Goal: Task Accomplishment & Management: Complete application form

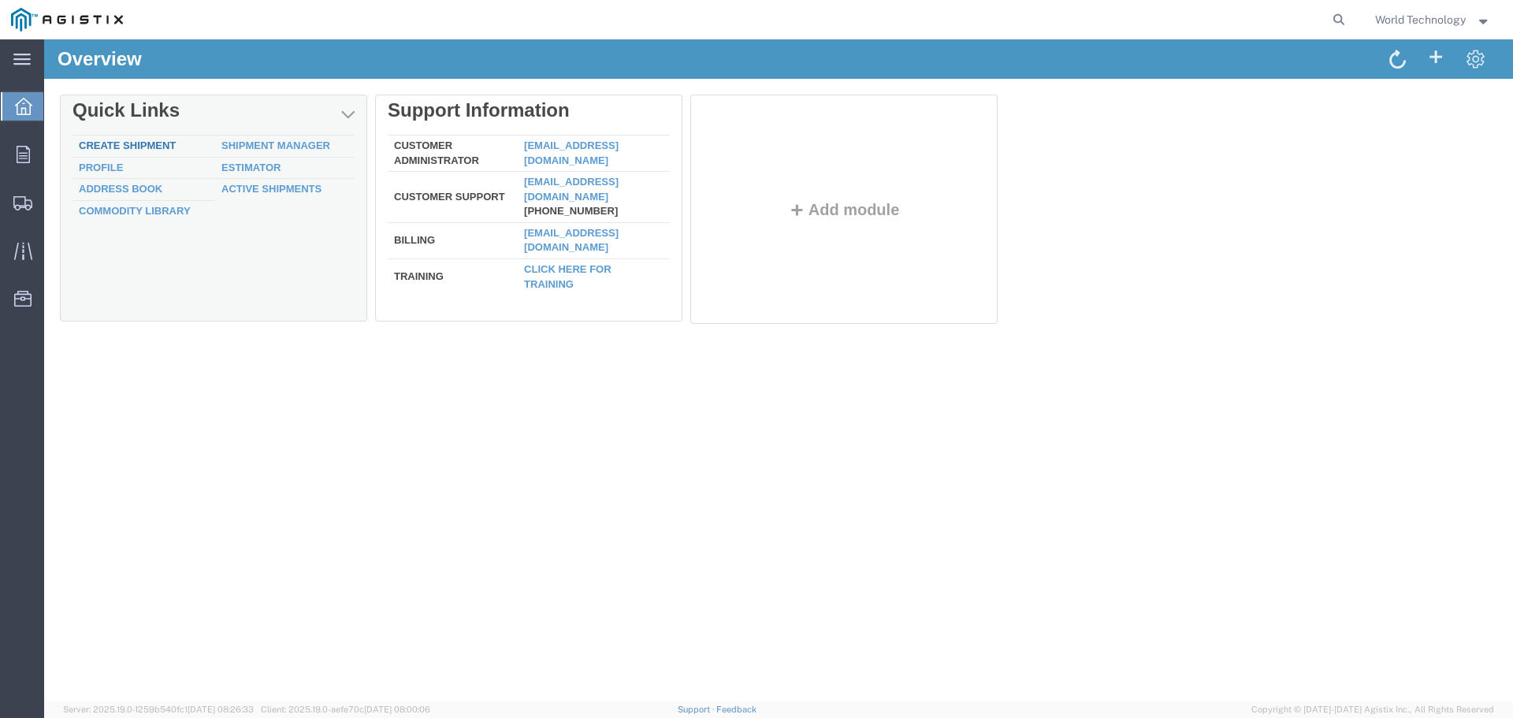
click at [162, 143] on link "Create Shipment" at bounding box center [127, 145] width 97 height 12
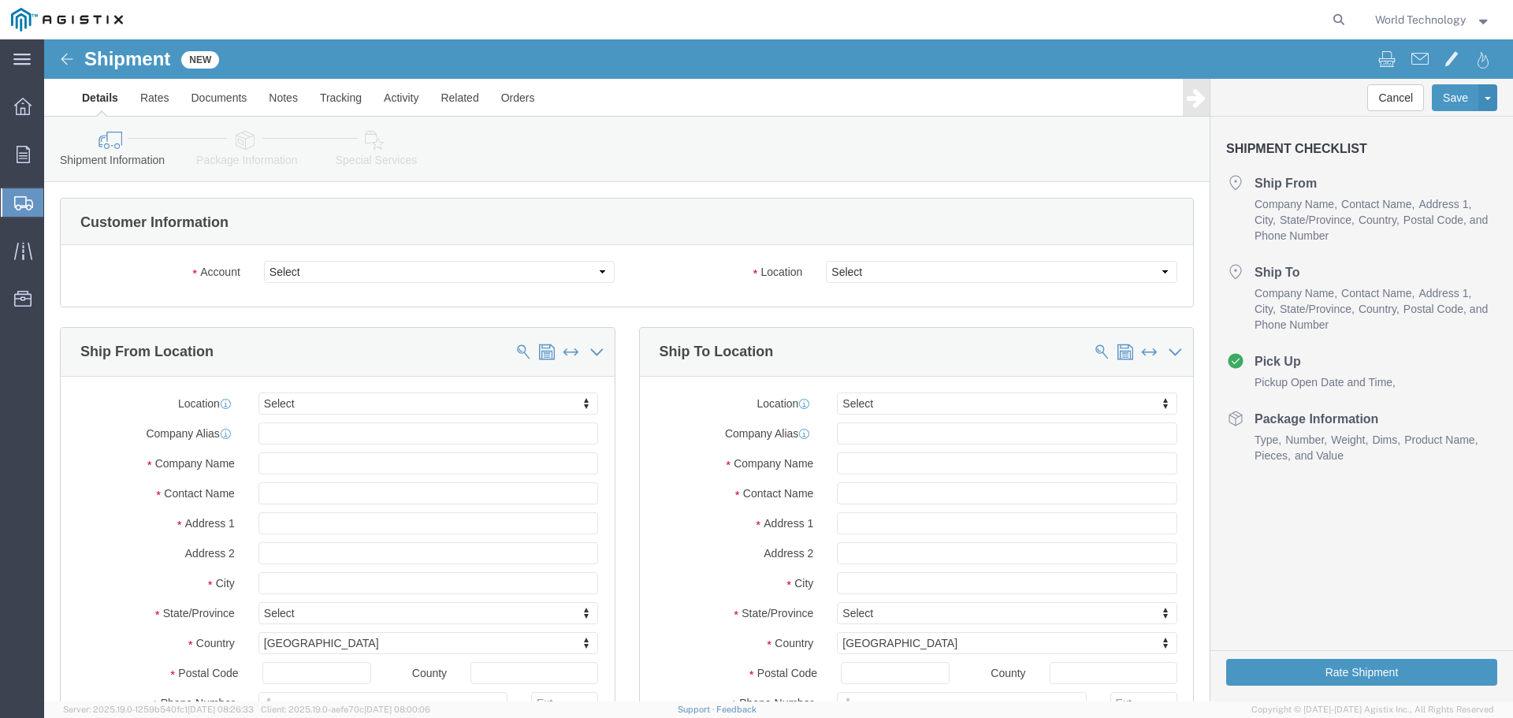
select select
click select "Select PG&E World Wide Technology Inc"
select select "9596"
click select "Select PG&E World Wide Technology Inc"
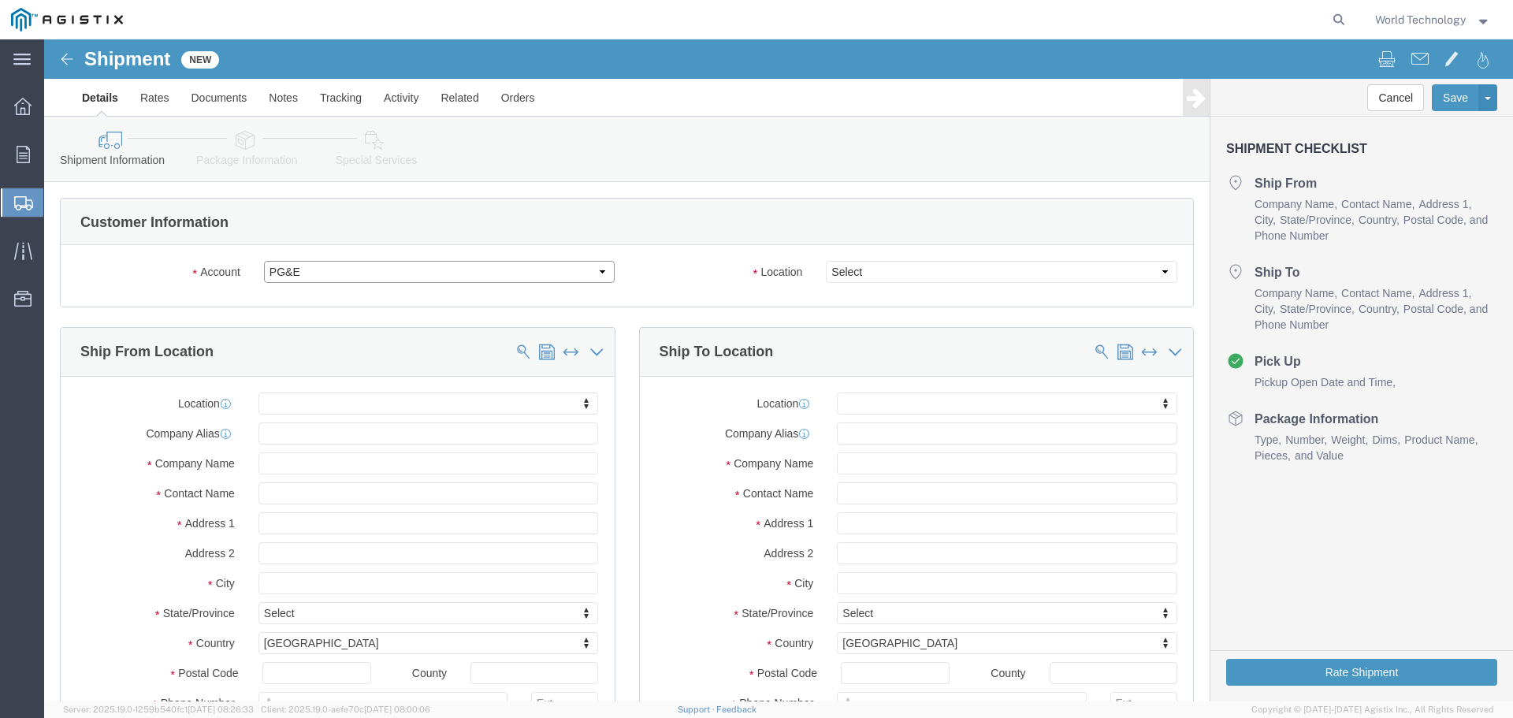
select select "PURCHORD"
select select
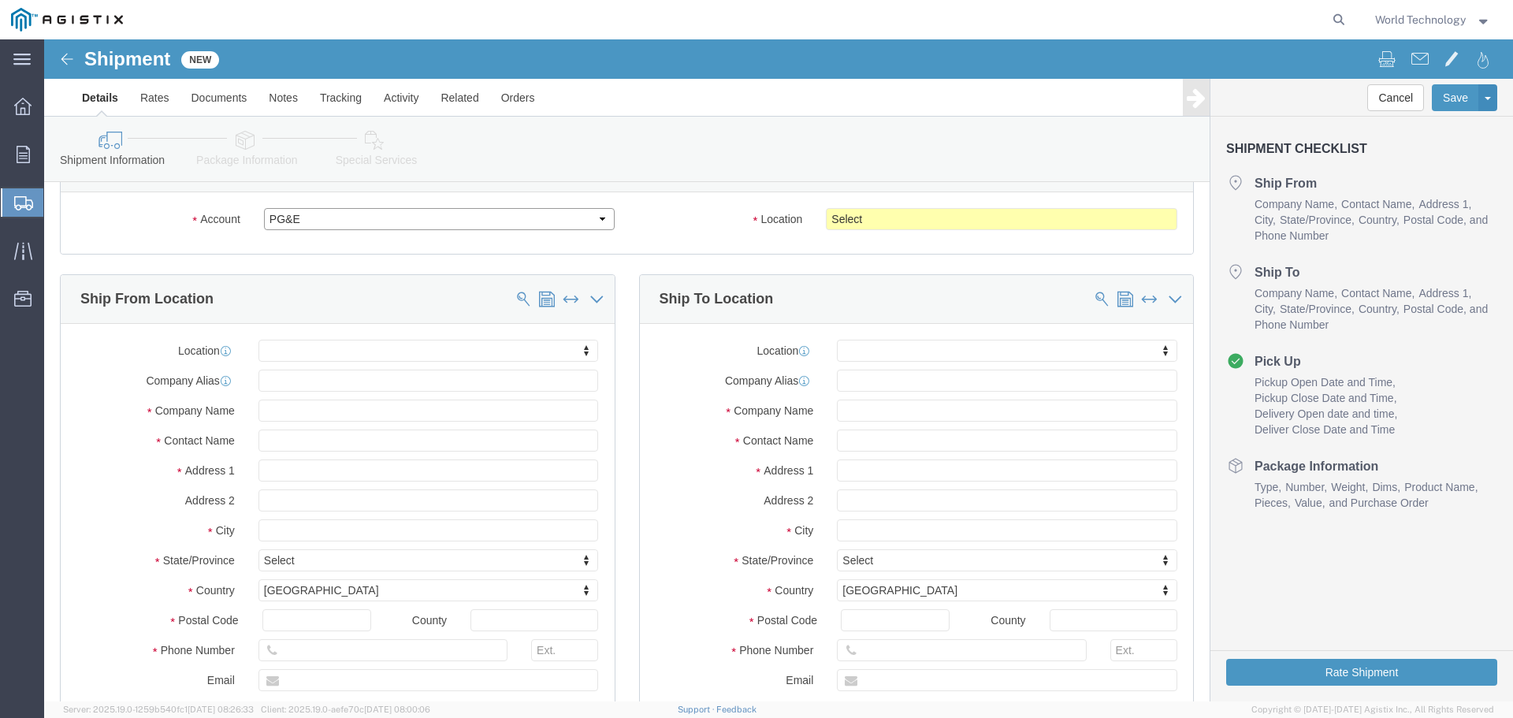
scroll to position [79, 0]
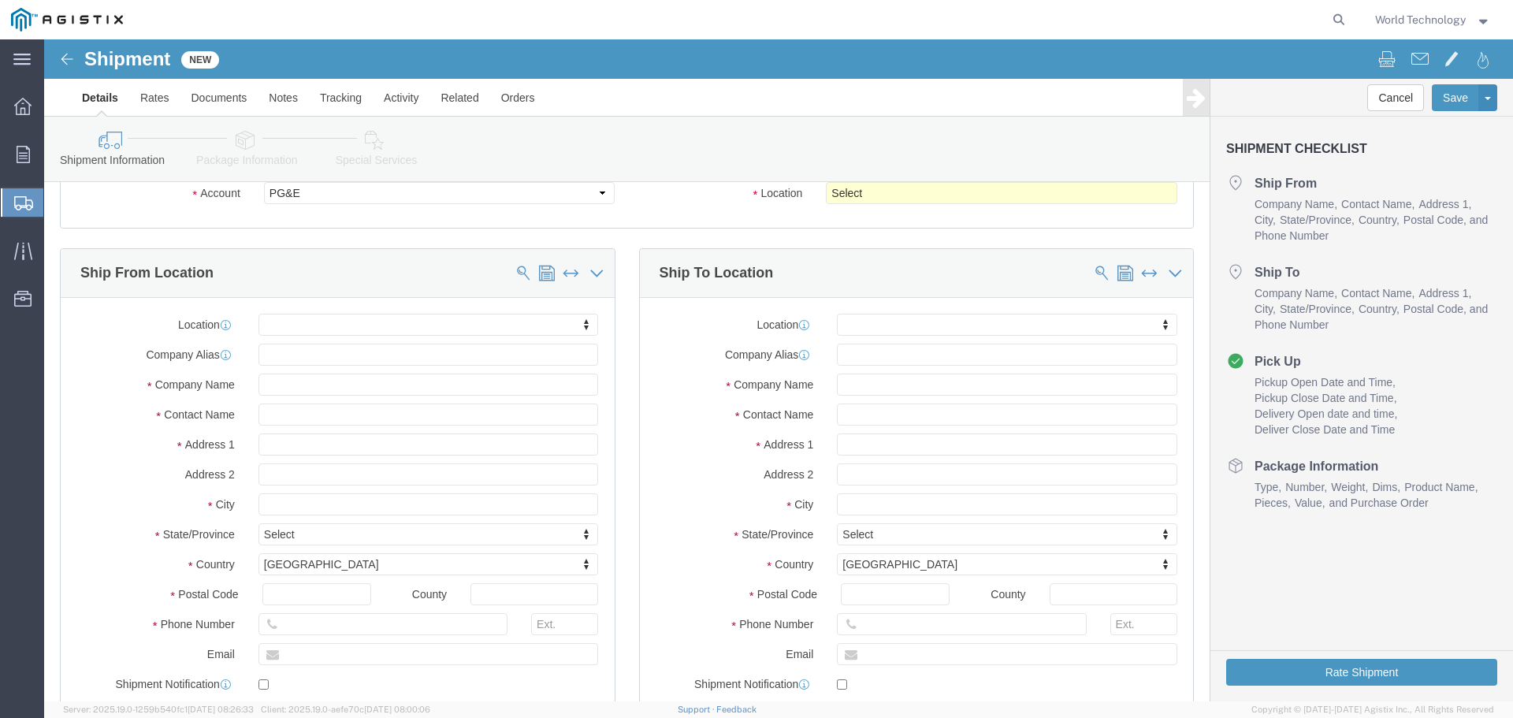
click div "Location My Profile Location (OBSOLETE) [PERSON_NAME] SC - GC TRAILER (OBSOLETE…"
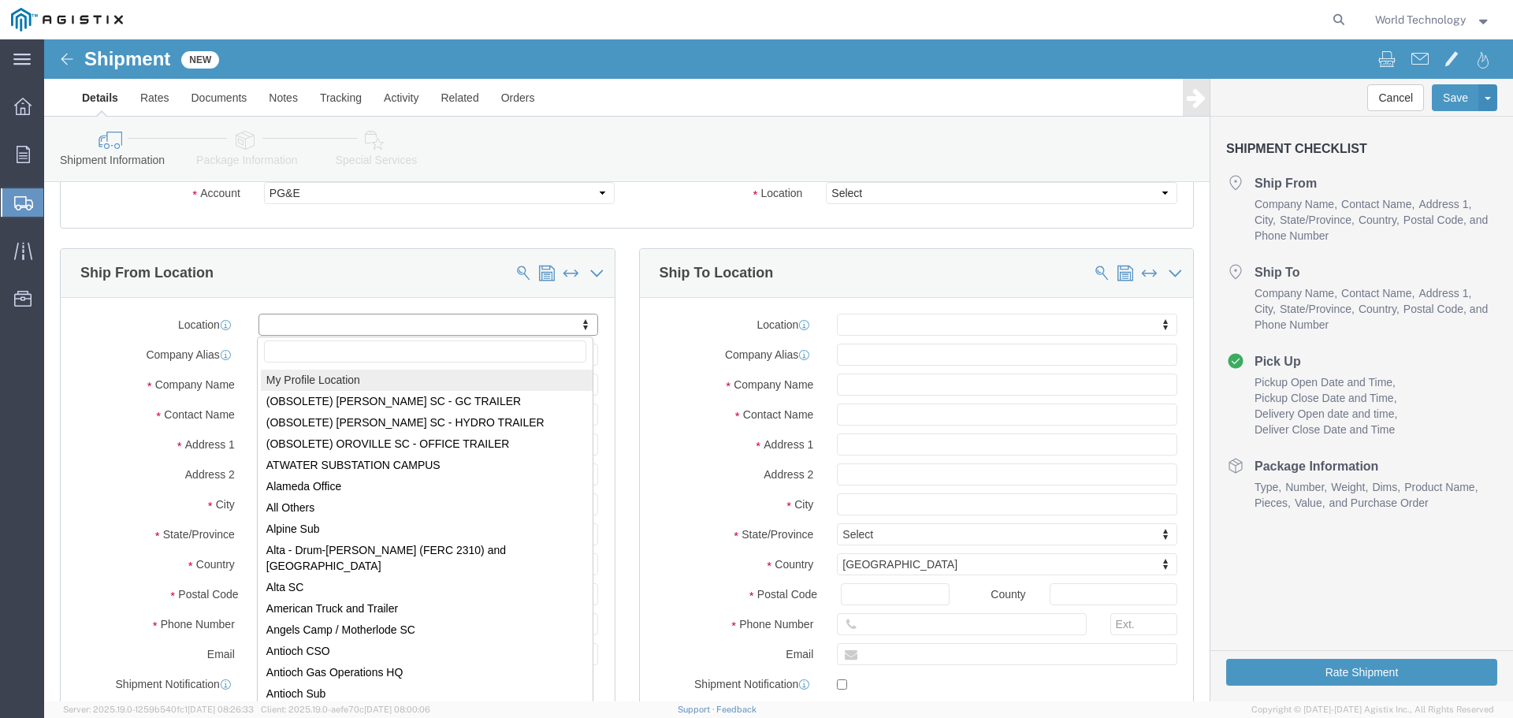
select select "MYPROFILE"
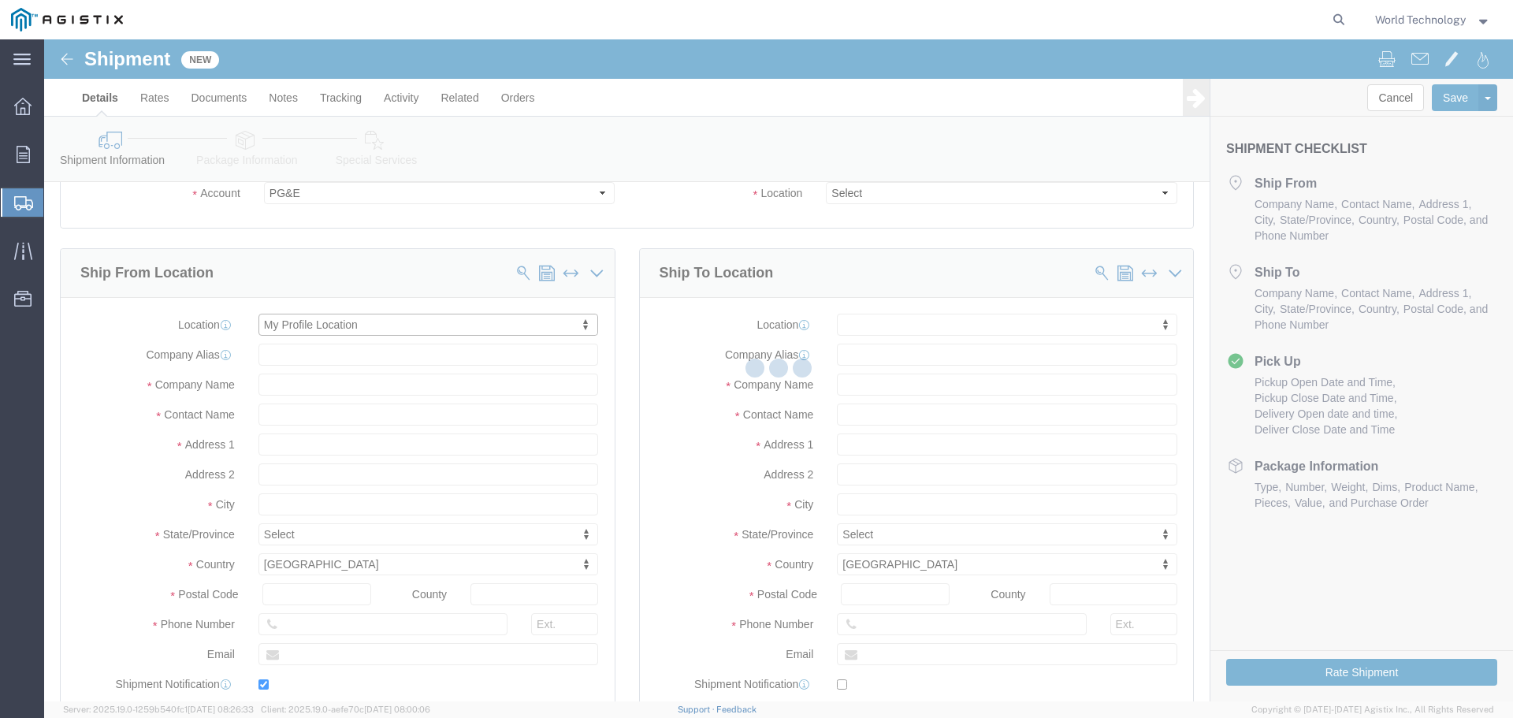
type input "World Wide Technology Inc"
type input "World Technology"
type input "[STREET_ADDRESS]"
type input "[GEOGRAPHIC_DATA]"
type input "62025"
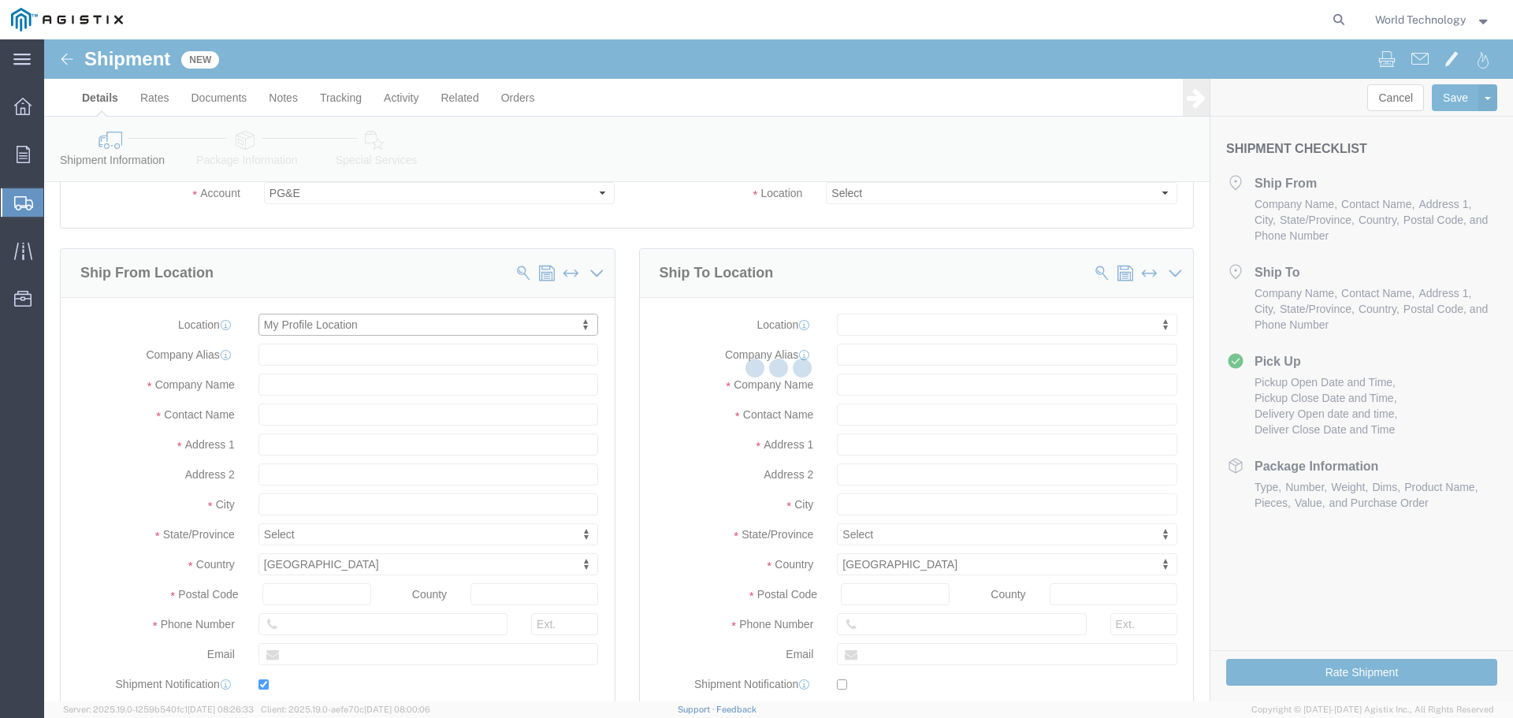
type input "3148240378"
type input "[EMAIL_ADDRESS][DOMAIN_NAME]"
checkbox input "true"
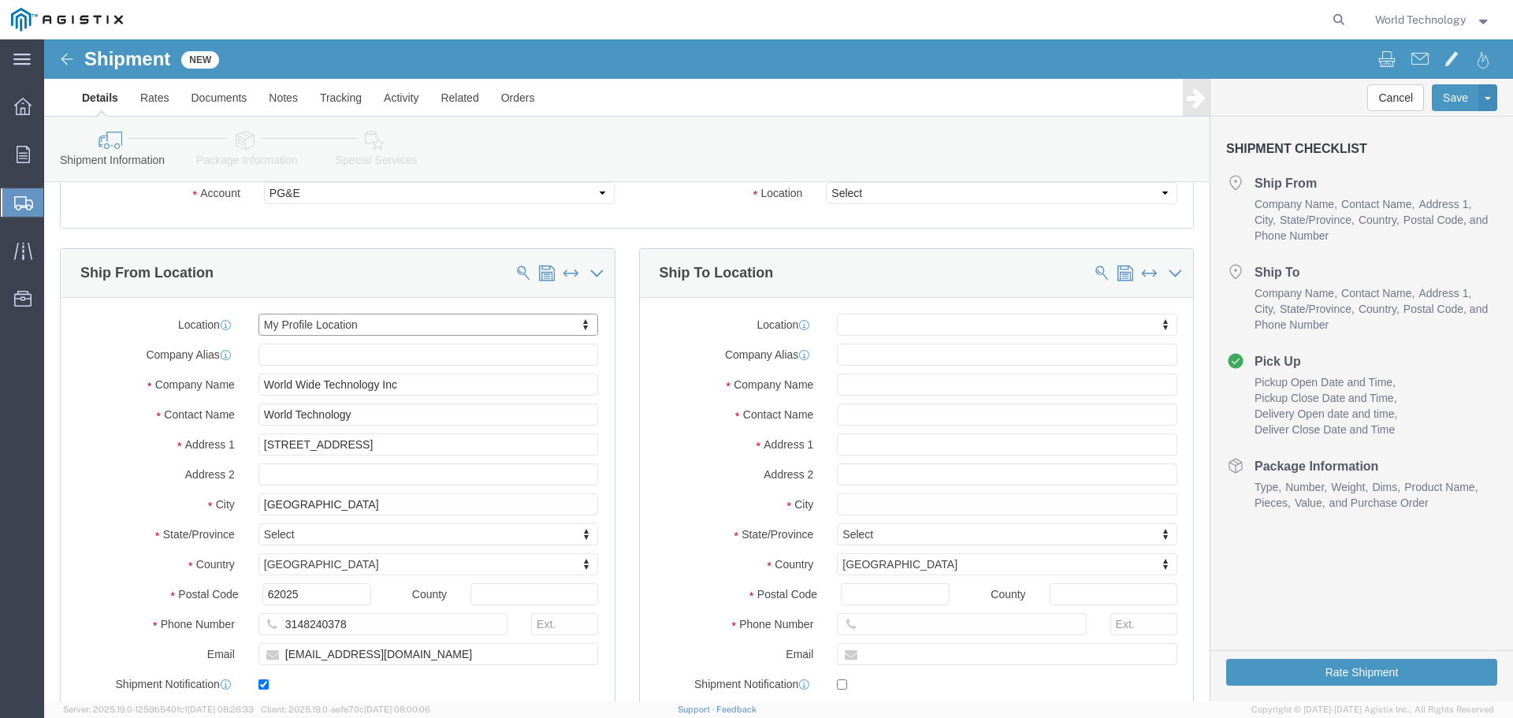
select select "IL"
click select "Select All Others [GEOGRAPHIC_DATA] [GEOGRAPHIC_DATA] [GEOGRAPHIC_DATA] [GEOGRA…"
click input "text"
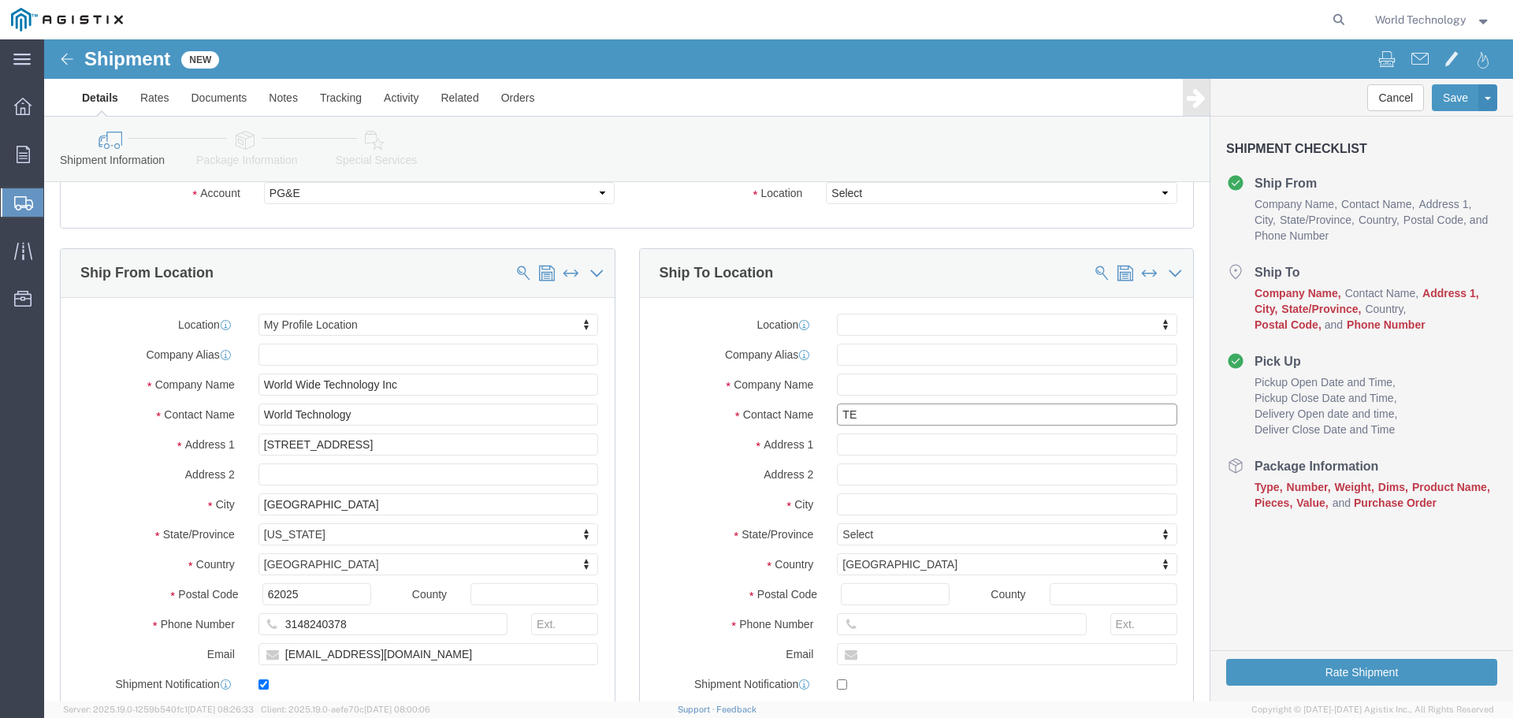
type input "T"
type input "[PERSON_NAME]"
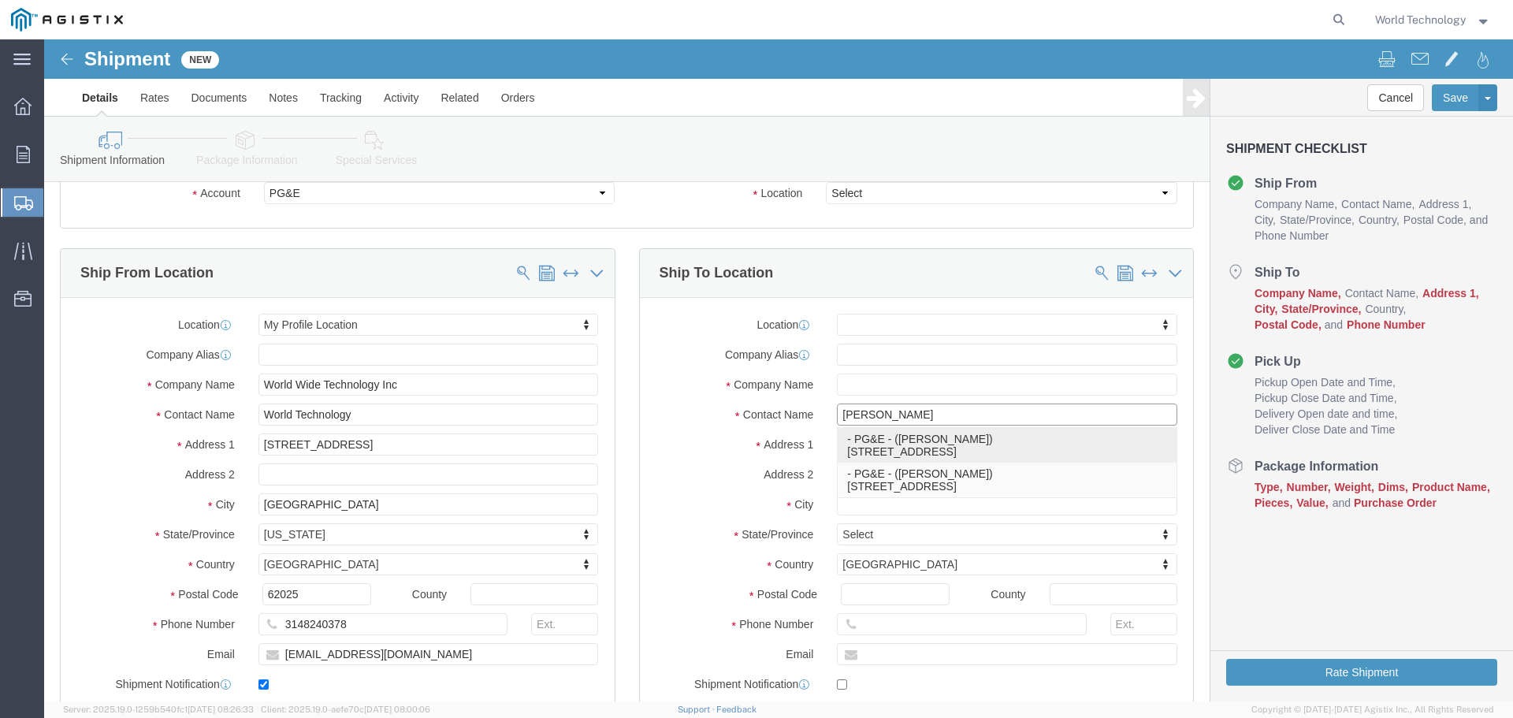
click p "- PG&E - ([PERSON_NAME]) [STREET_ADDRESS]"
select select
type input "PG&E"
type input "[PERSON_NAME]"
type input "[STREET_ADDRESS]"
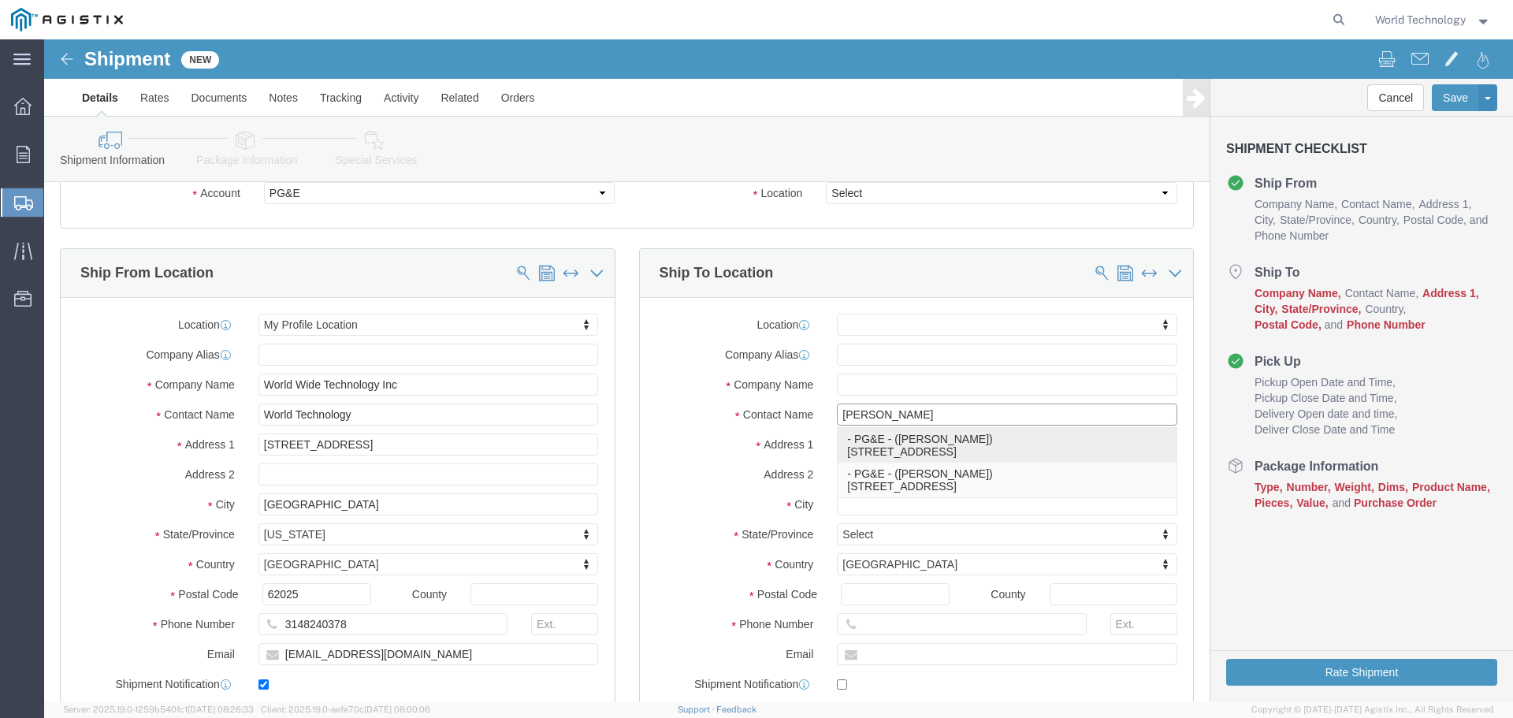
type input "Suite A"
type input "Stockton"
type input "95215"
type input "3604241518"
select select "CA"
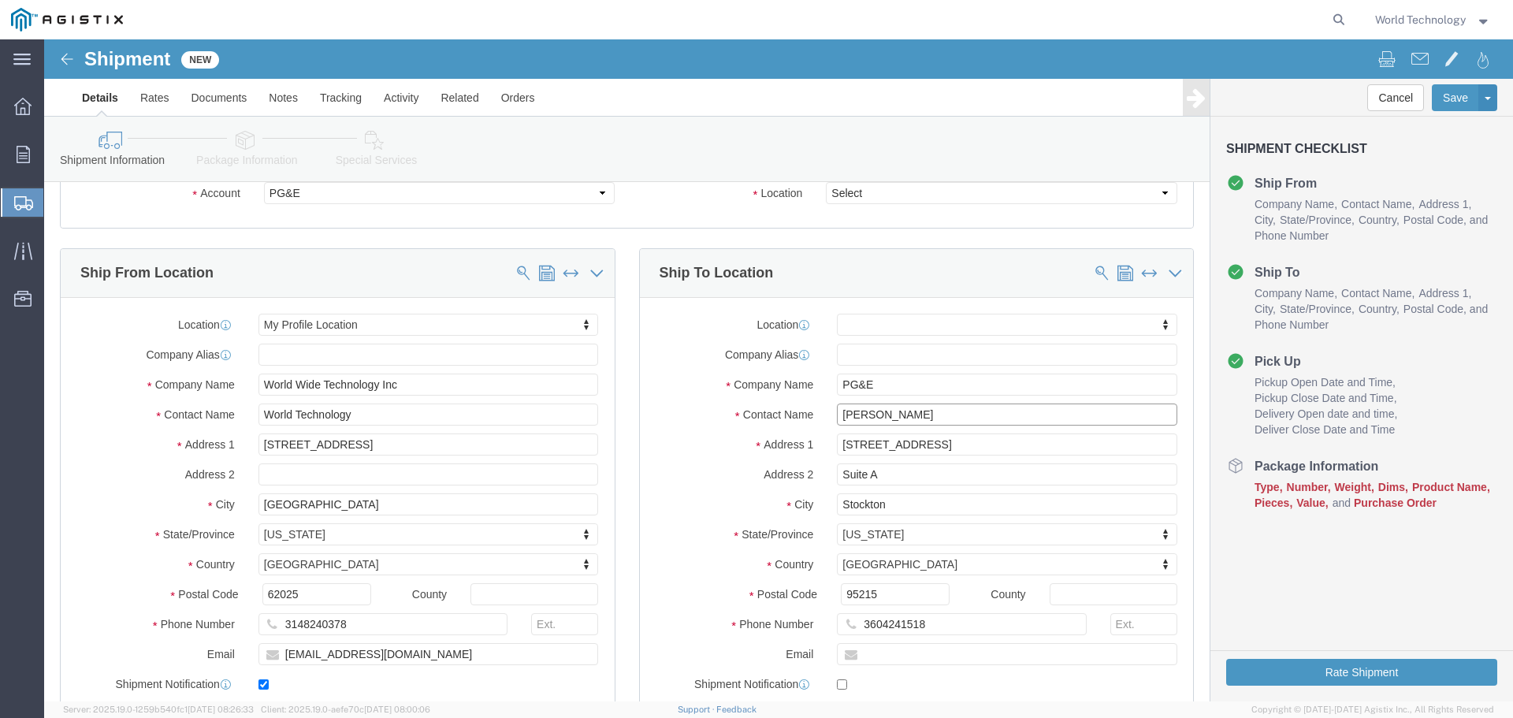
drag, startPoint x: 891, startPoint y: 372, endPoint x: 770, endPoint y: 369, distance: 120.6
click div "Contact Name [PERSON_NAME] [PERSON_NAME]"
type input "[PERSON_NAME]"
click input "[STREET_ADDRESS]"
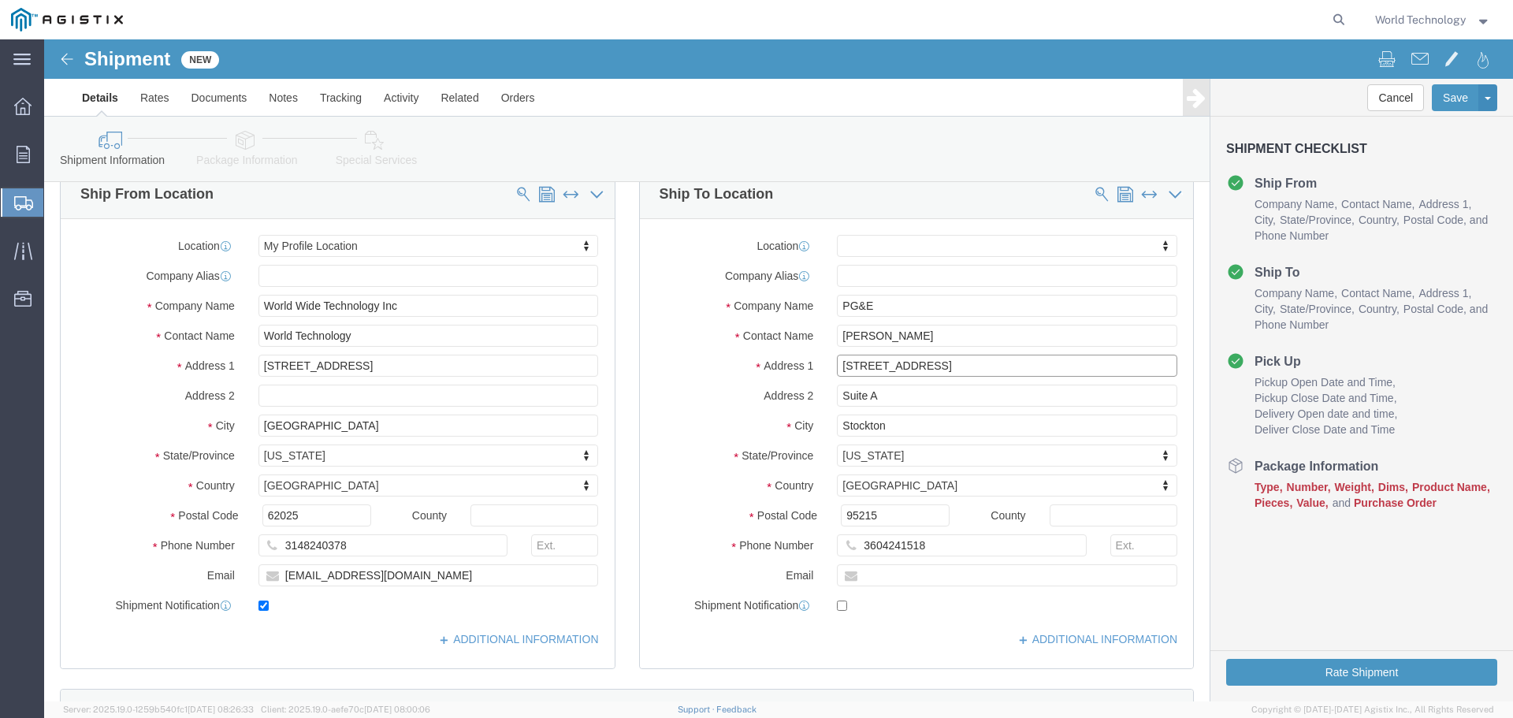
type input "[STREET_ADDRESS]"
select select
drag, startPoint x: 893, startPoint y: 505, endPoint x: 809, endPoint y: 503, distance: 84.3
click input "3604241518"
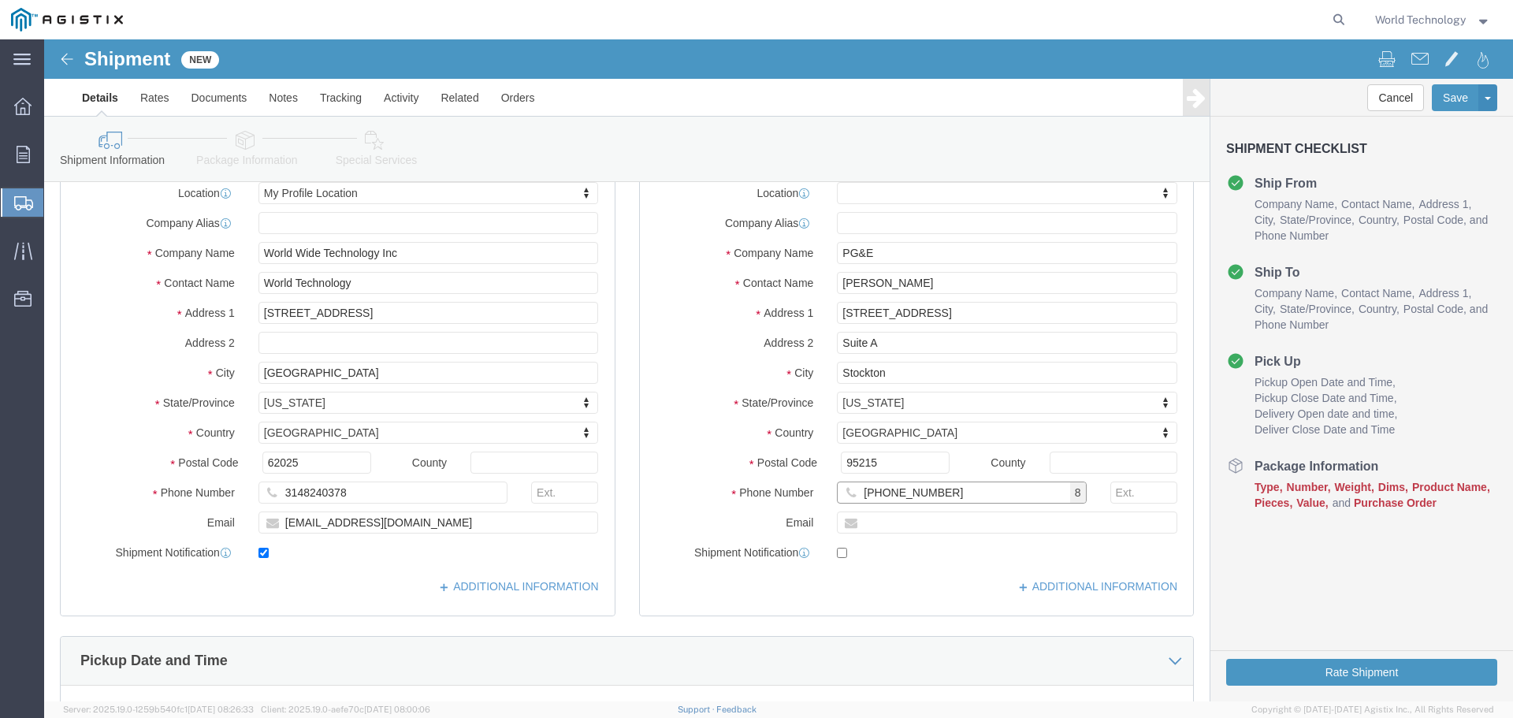
scroll to position [473, 0]
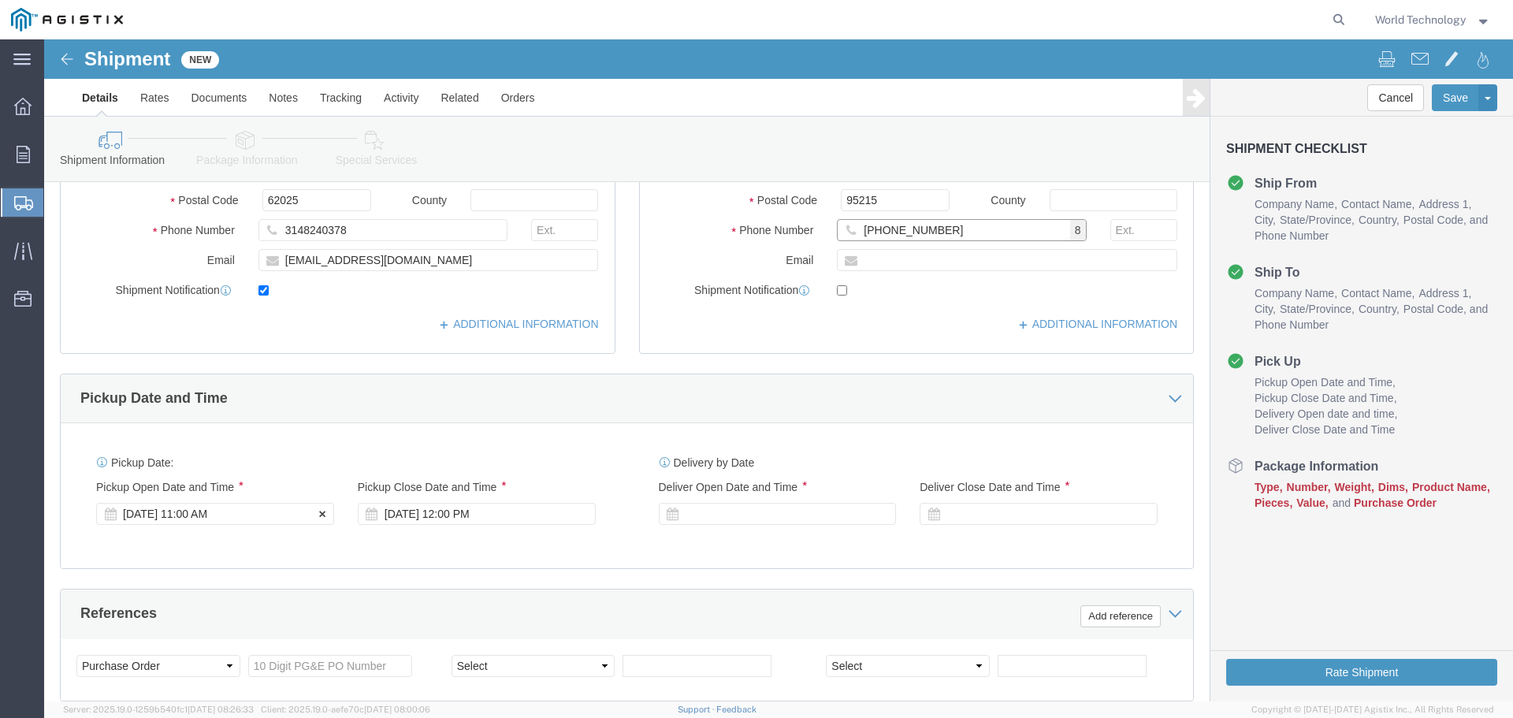
type input "[PHONE_NUMBER]"
click div "[DATE] 11:00 AM"
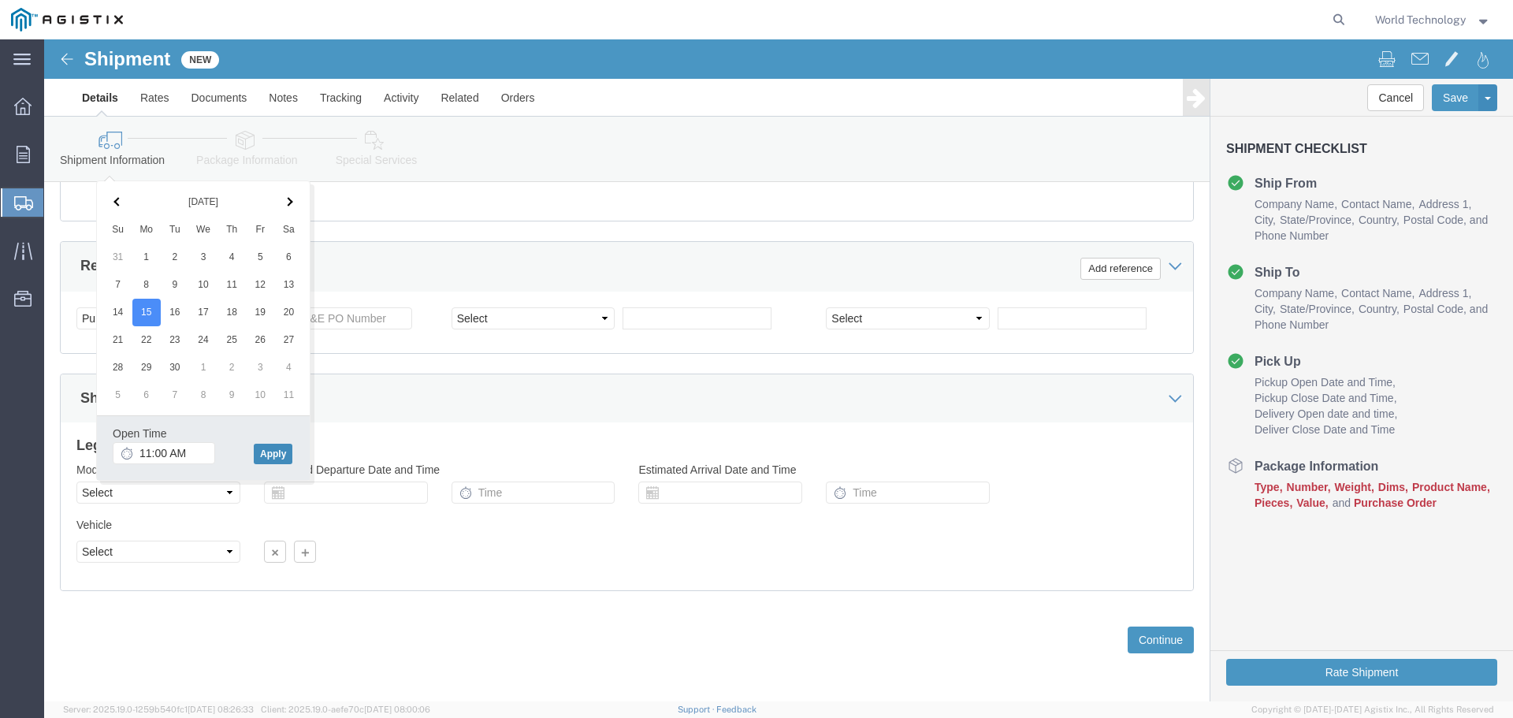
click button "Apply"
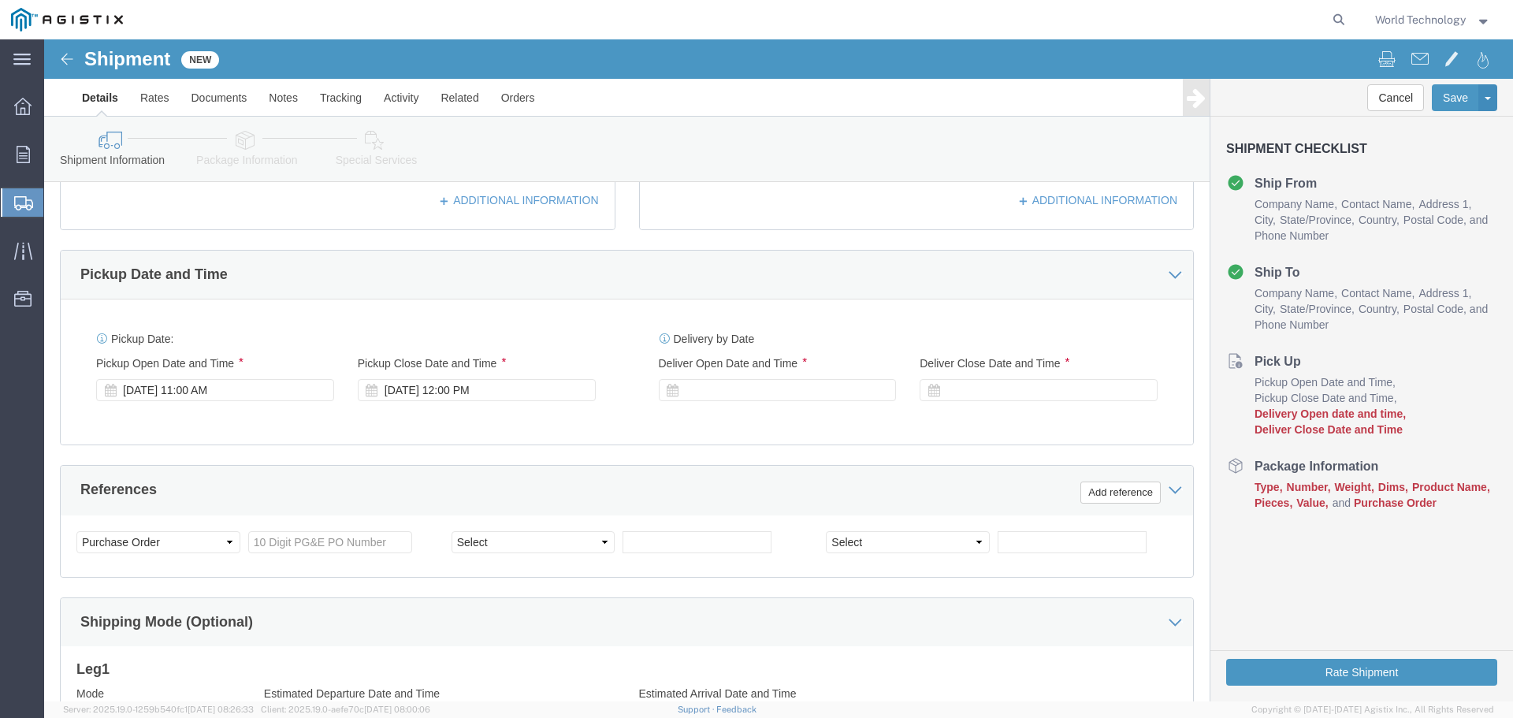
scroll to position [426, 0]
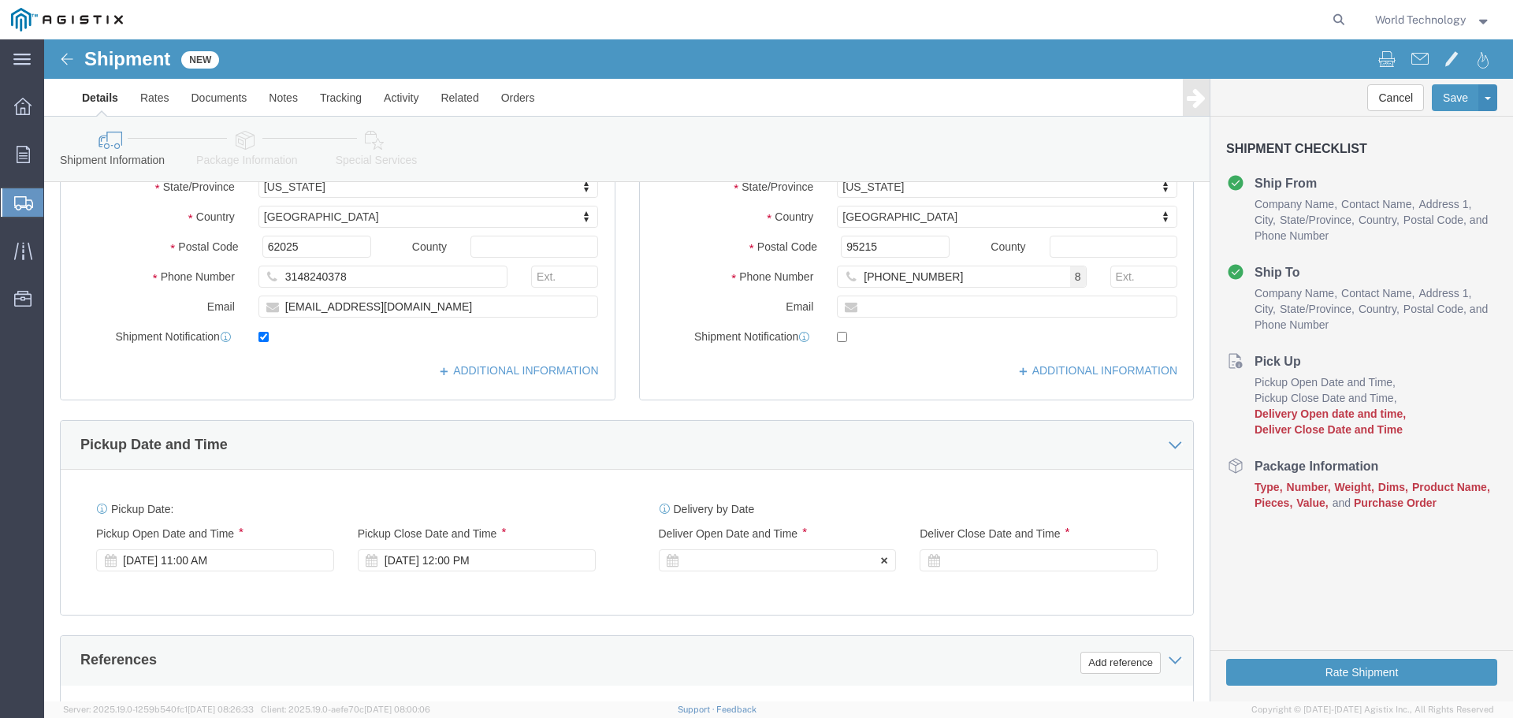
click div
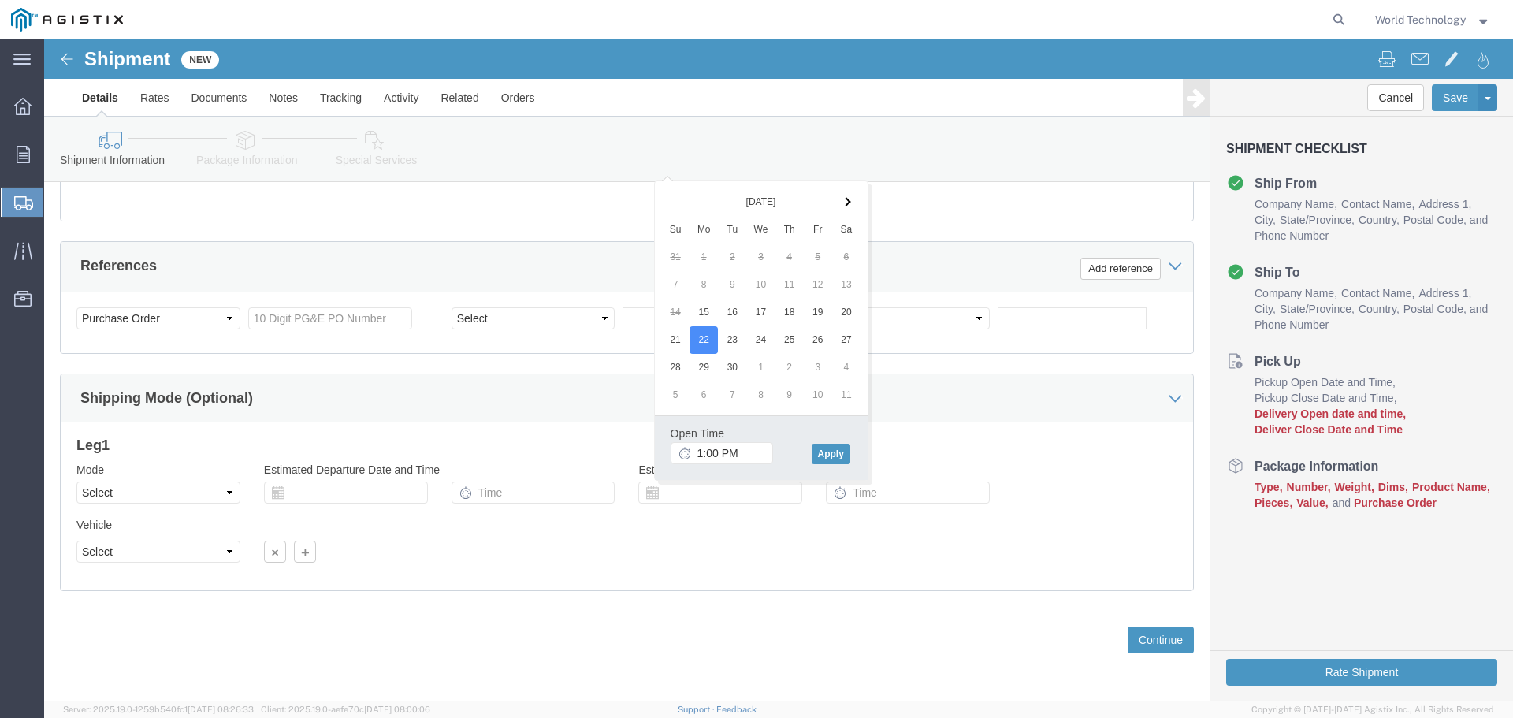
drag, startPoint x: 795, startPoint y: 430, endPoint x: 787, endPoint y: 429, distance: 8.0
click div "Open Time 1:00 PM [DATE] 1:00 PM - [DATE] 1:00 PM Cancel Apply"
click button "Apply"
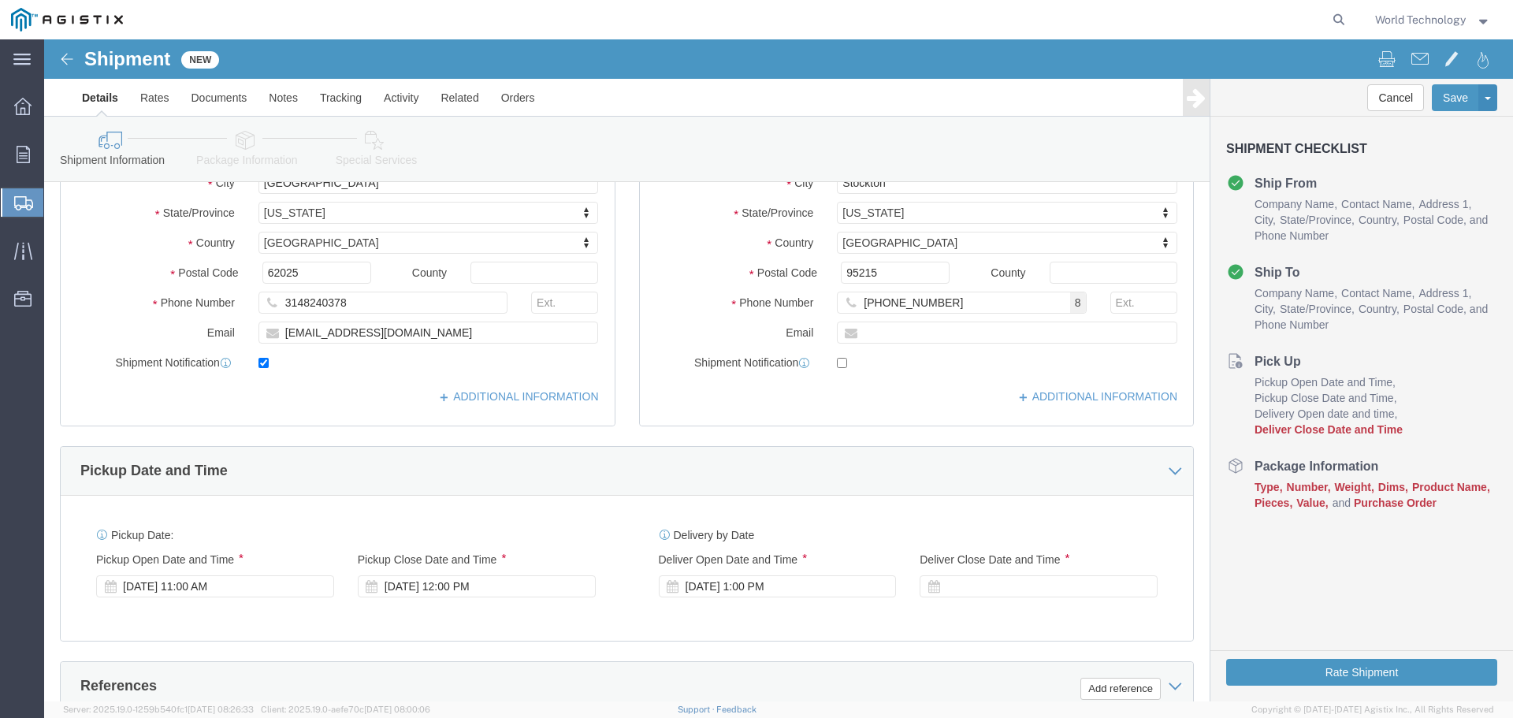
scroll to position [426, 0]
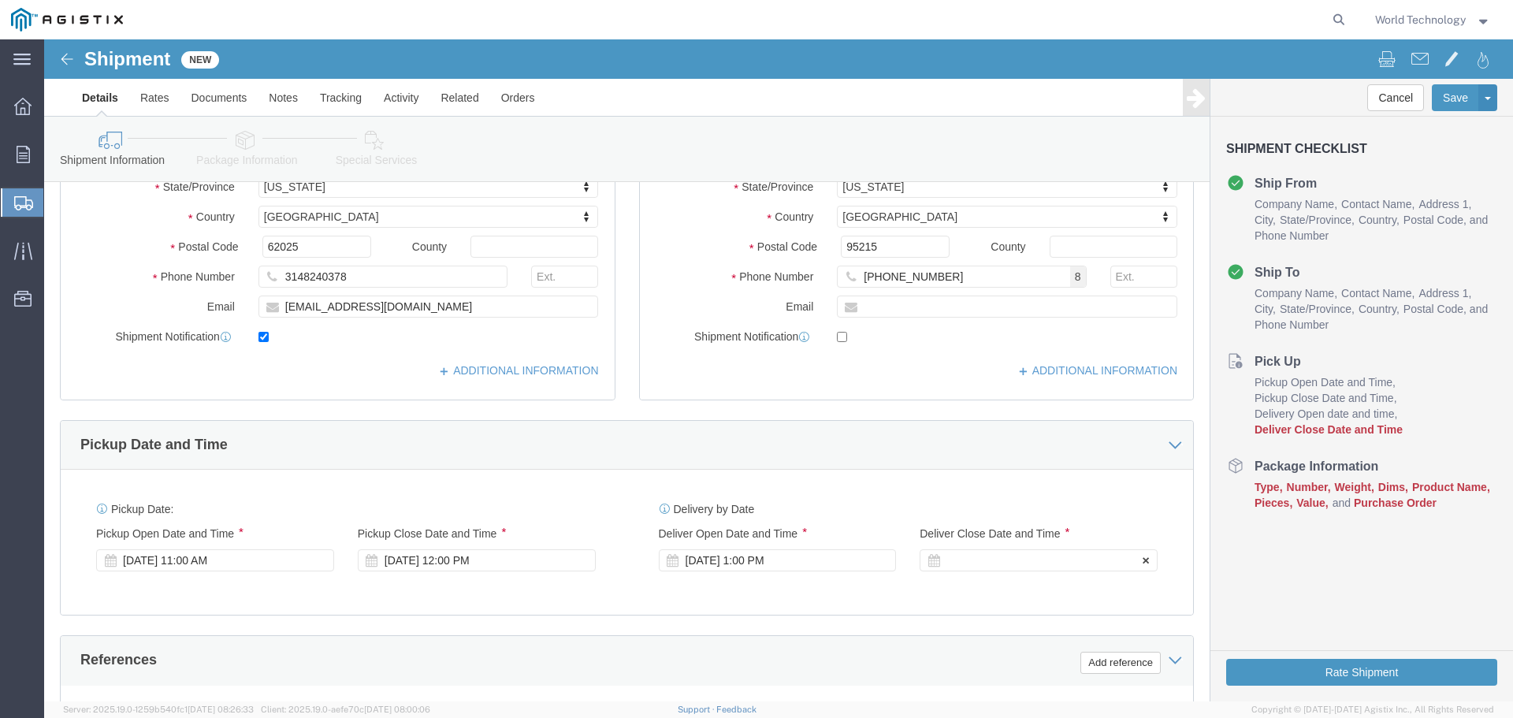
click div
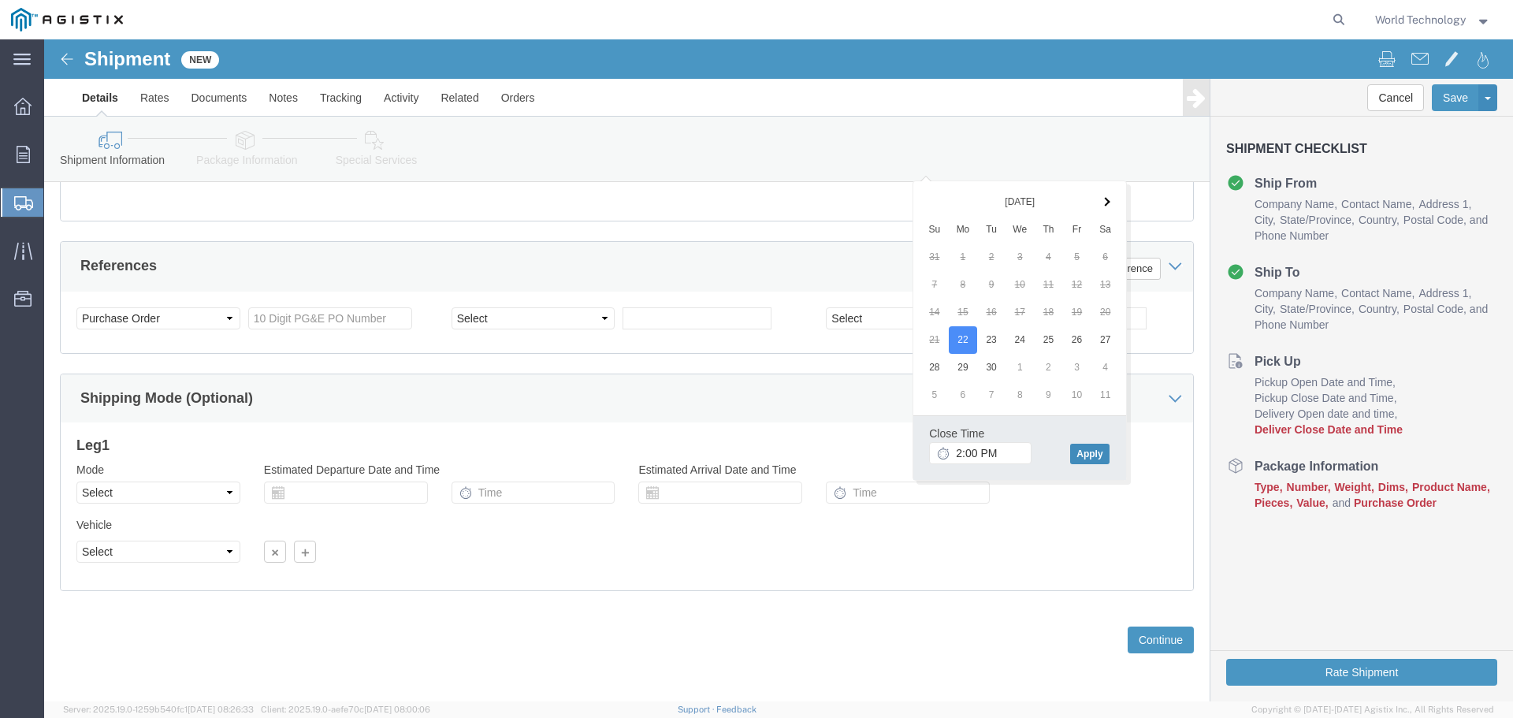
click button "Apply"
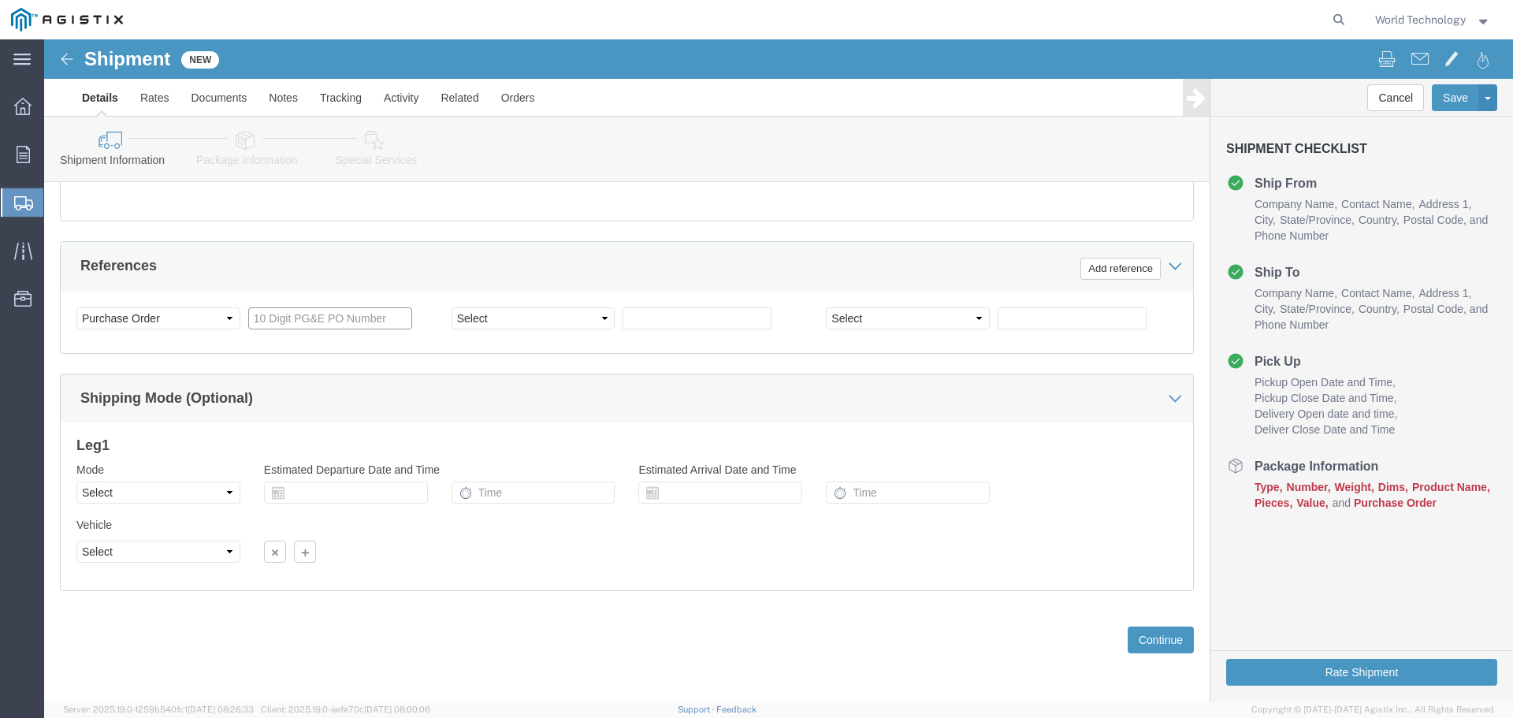
click input "text"
type input "2701234121"
click select "Select Account Type Activity ID Airline Appointment Number ASN Batch Request # …"
select select "SALEORDR"
click select "Select Account Type Activity ID Airline Appointment Number ASN Batch Request # …"
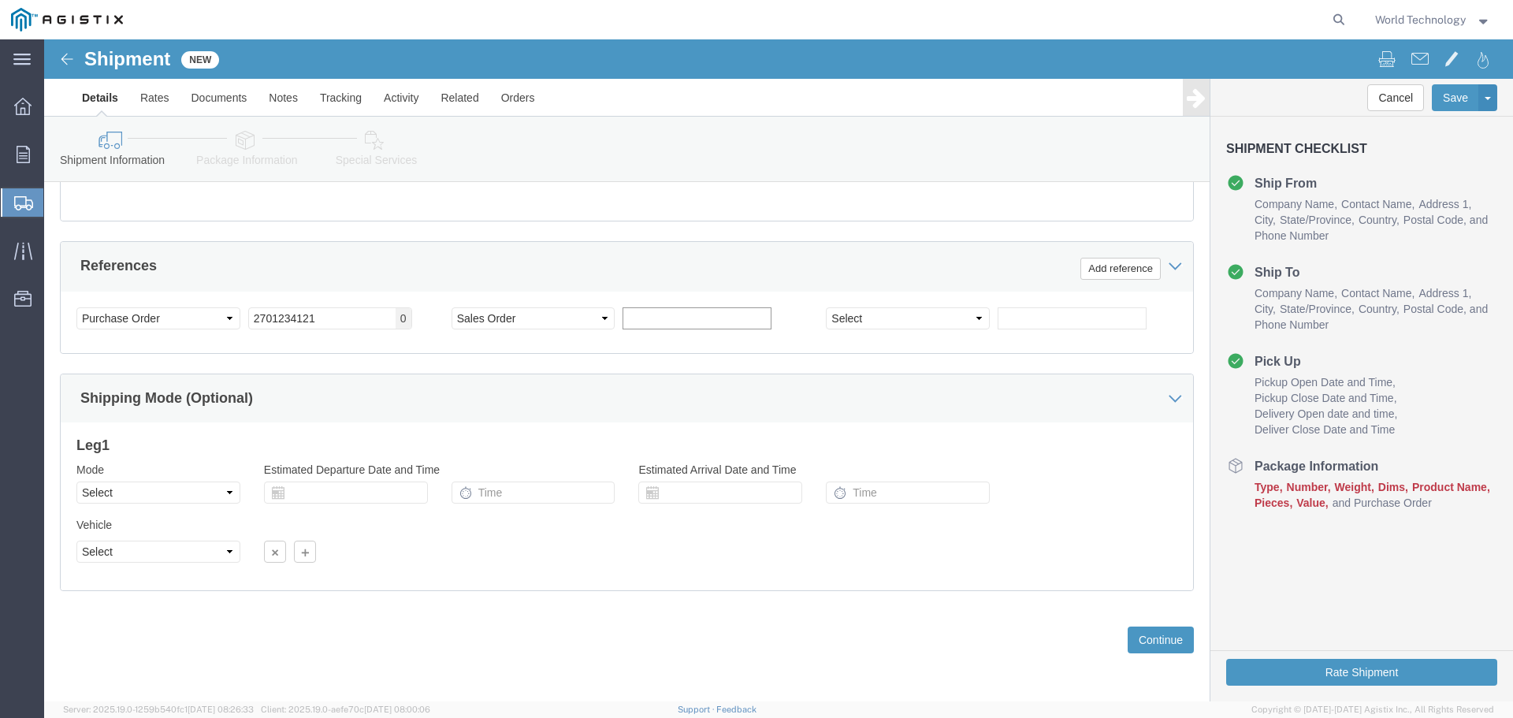
click input "text"
type input "12340529"
click select "Select Account Type Activity ID Airline Appointment Number ASN Batch Request # …"
select select "DELNUM"
click select "Select Account Type Activity ID Airline Appointment Number ASN Batch Request # …"
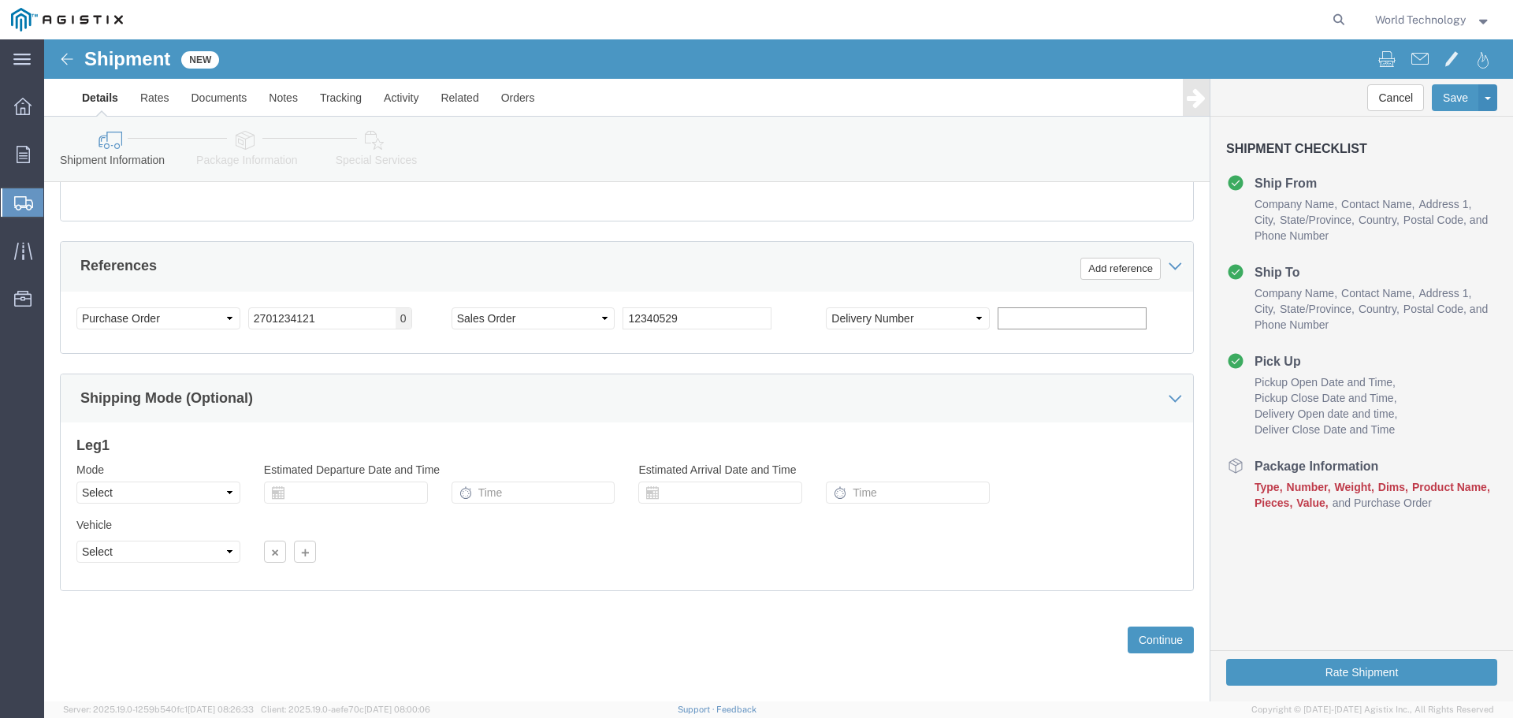
click input "text"
type input "1602135873"
click select "Select Air Less than Truckload Multi-Leg Ocean Freight Rail Small Parcel Truckl…"
select select "LTL"
click select "Select Air Less than Truckload Multi-Leg Ocean Freight Rail Small Parcel Truckl…"
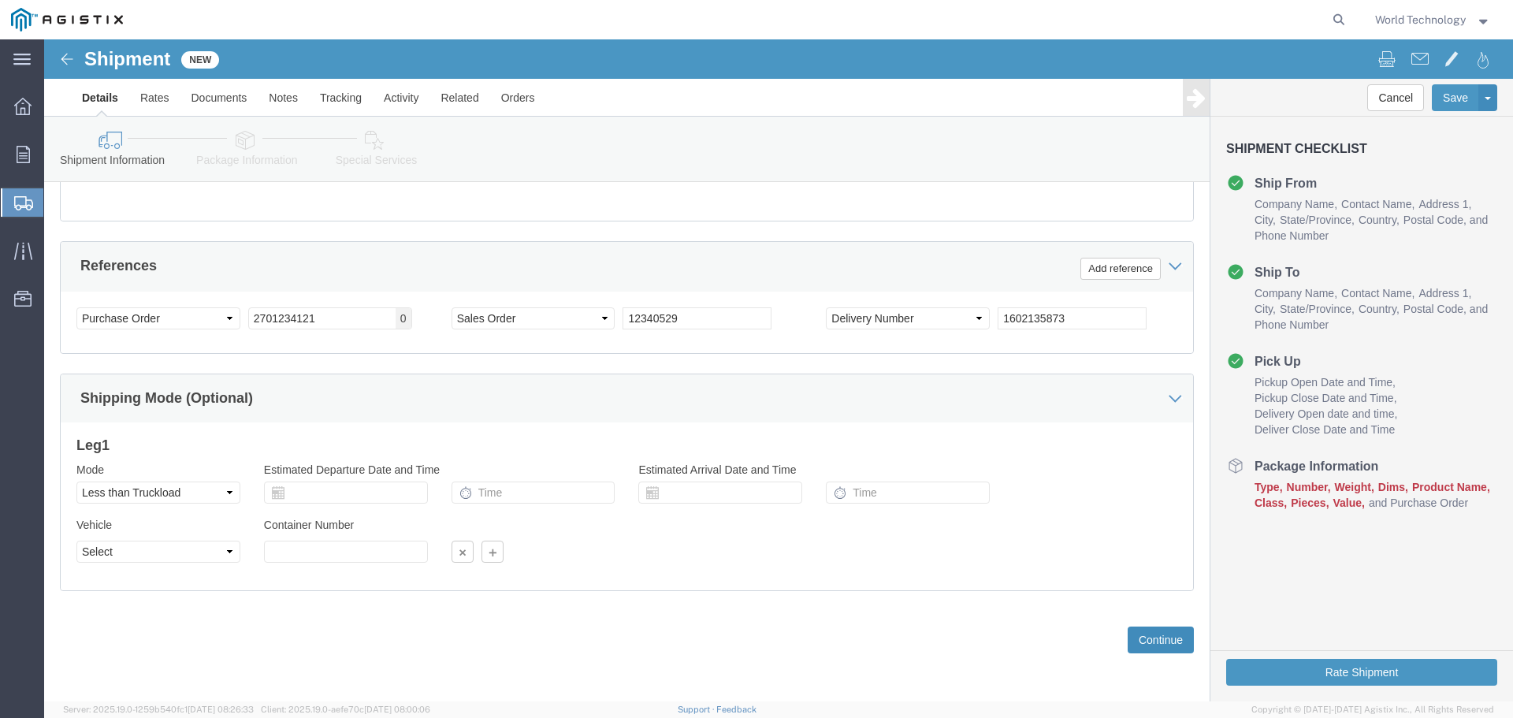
click button "Continue"
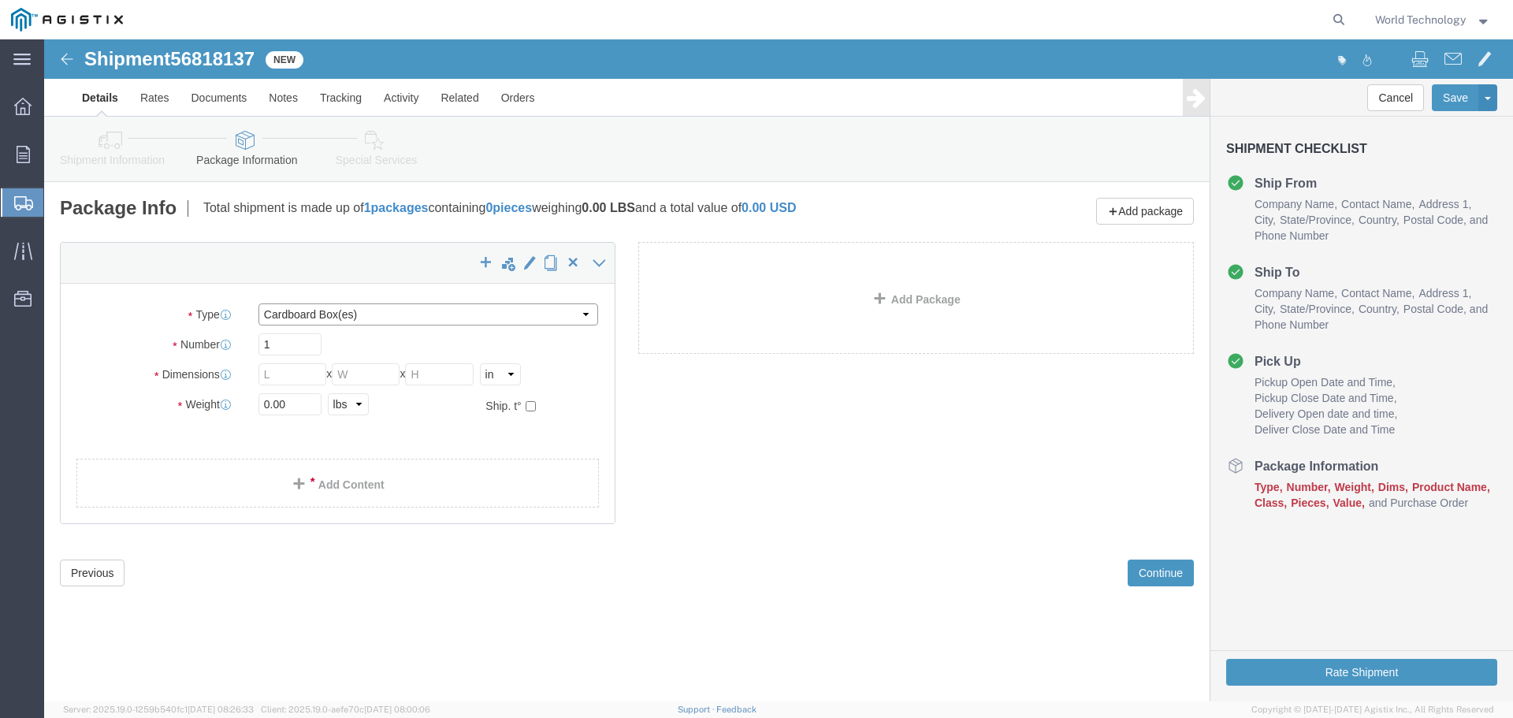
click select "Select Bulk Bundle(s) Cardboard Box(es) Carton(s) Crate(s) Drum(s) (Fiberboard)…"
select select "PSNS"
click select "Select Bulk Bundle(s) Cardboard Box(es) Carton(s) Crate(s) Drum(s) (Fiberboard)…"
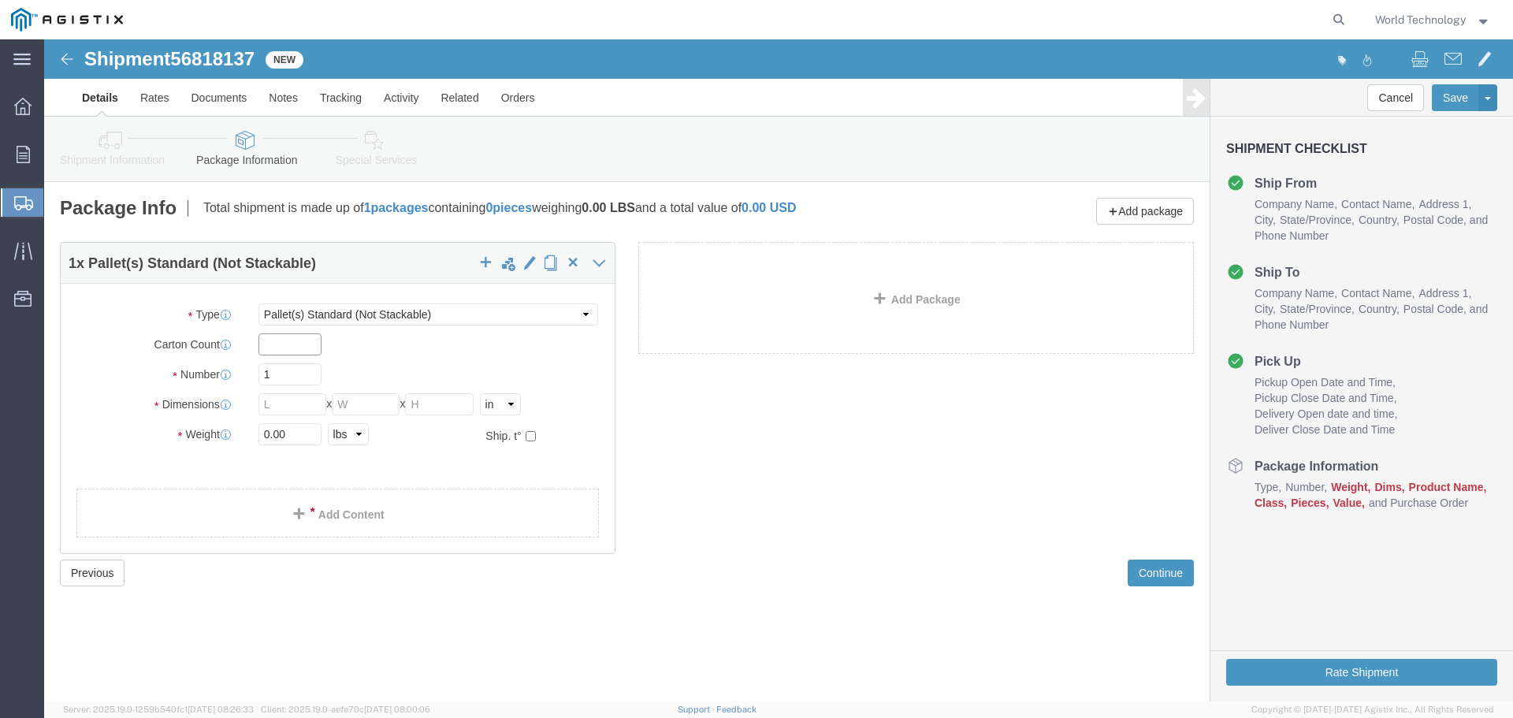
click input "text"
type input "2"
drag, startPoint x: 254, startPoint y: 366, endPoint x: 236, endPoint y: 366, distance: 18.1
click input "text"
type input "48"
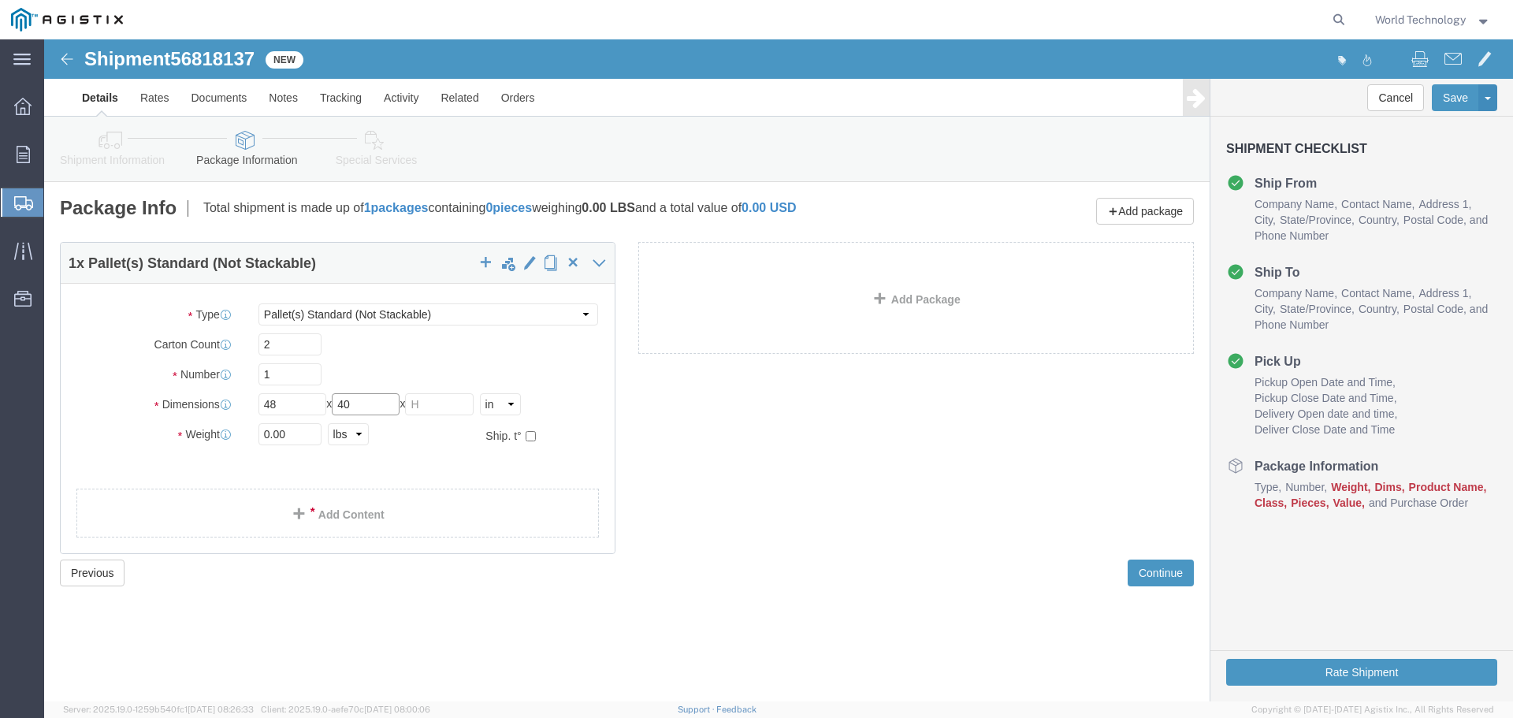
type input "40"
type input "28"
click input "0.00"
type input "163.00"
click link "Add Content"
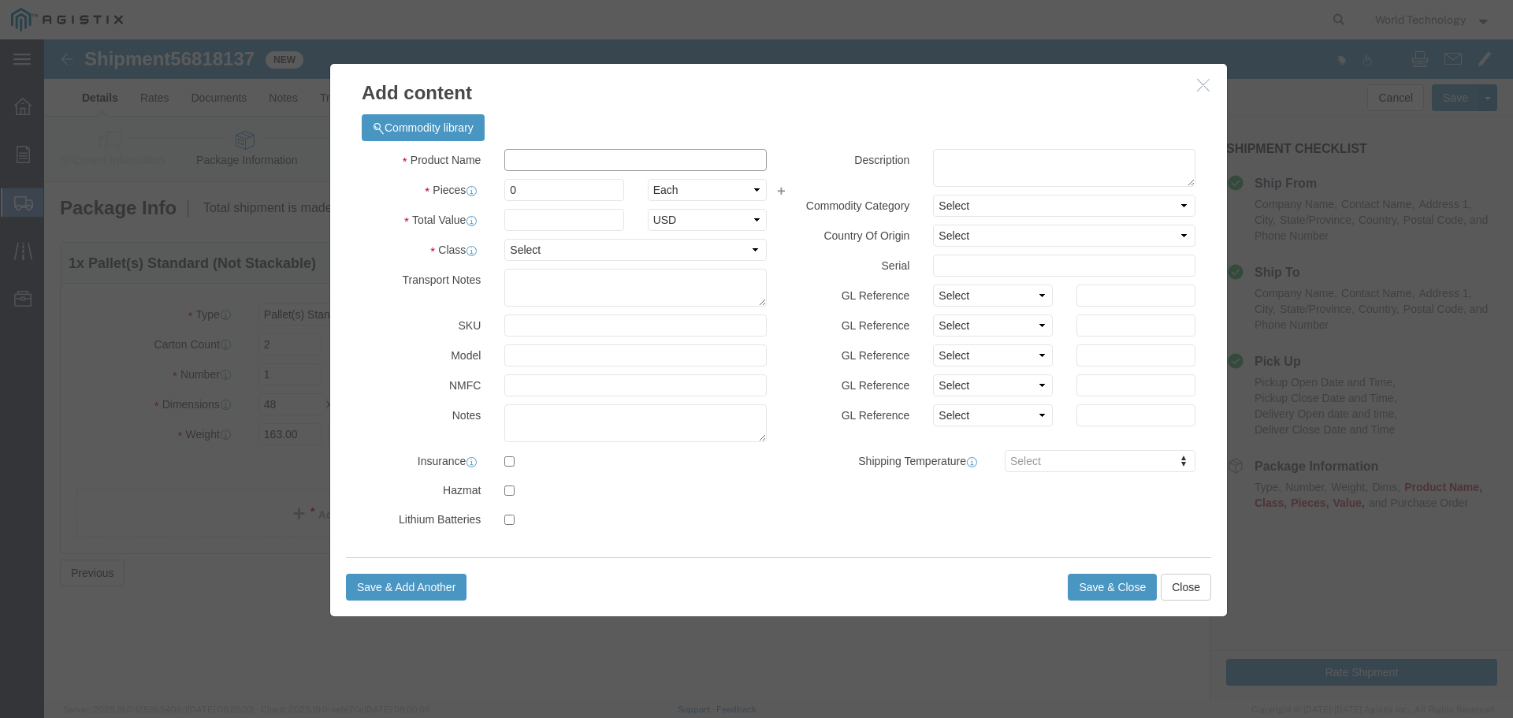
click input "text"
type input "COMPUTER EQUIPMENT"
type input "2"
click input "text"
type input "10000"
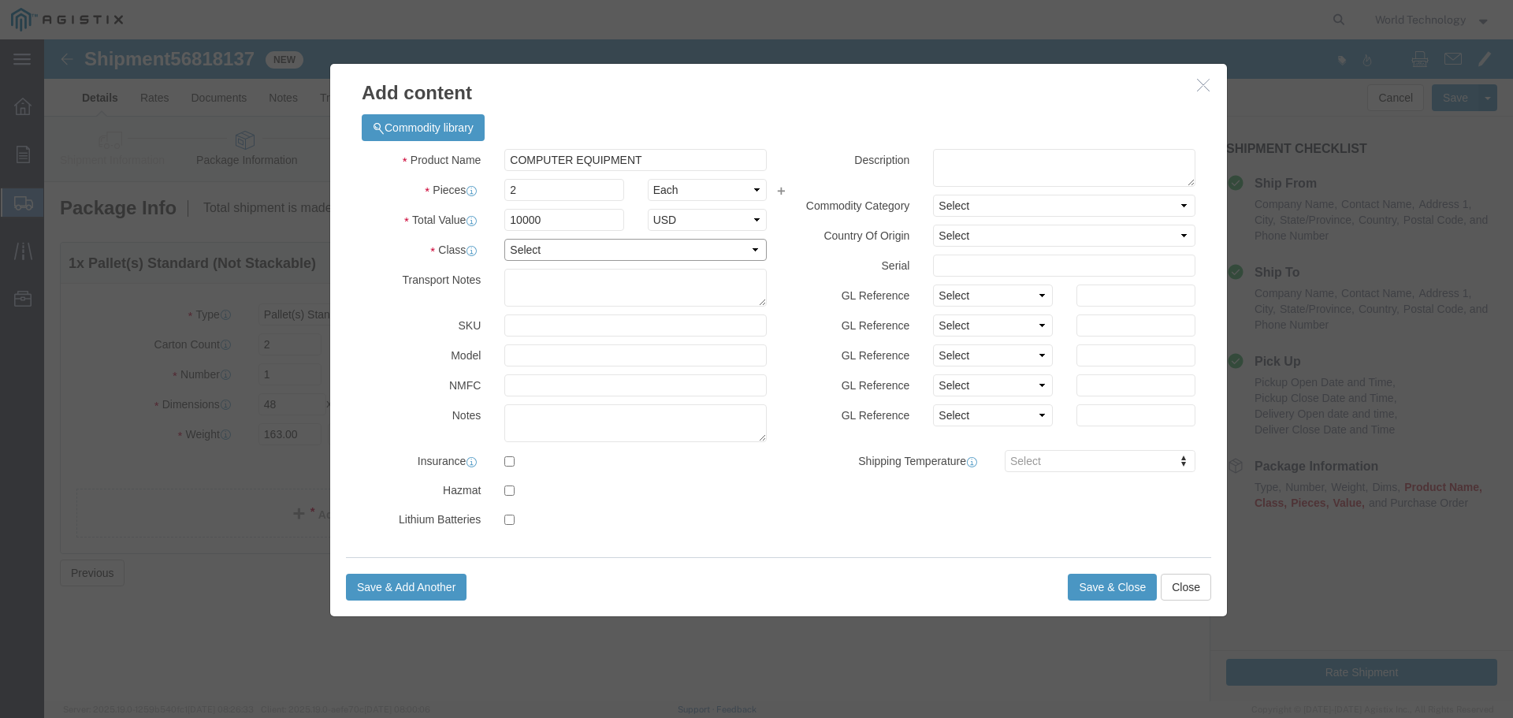
click select "Select 50 55 60 65 70 85 92.5 100 125 175 250 300 400"
select select "92.5"
click select "Select 50 55 60 65 70 85 92.5 100 125 175 250 300 400"
click input "checkbox"
checkbox input "true"
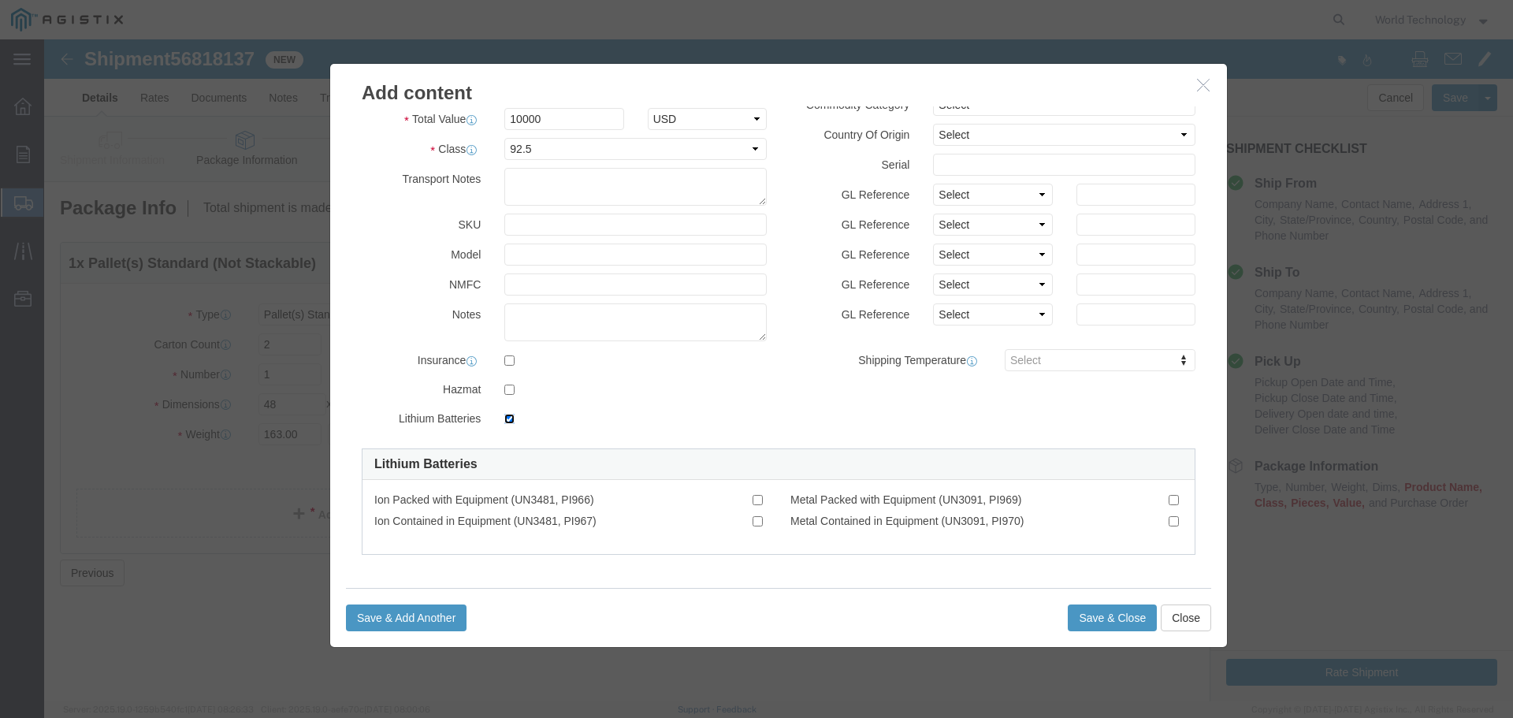
scroll to position [103, 0]
click input "Ion Packed with Equipment (UN3481, PI966)"
checkbox input "true"
click button "Save & Close"
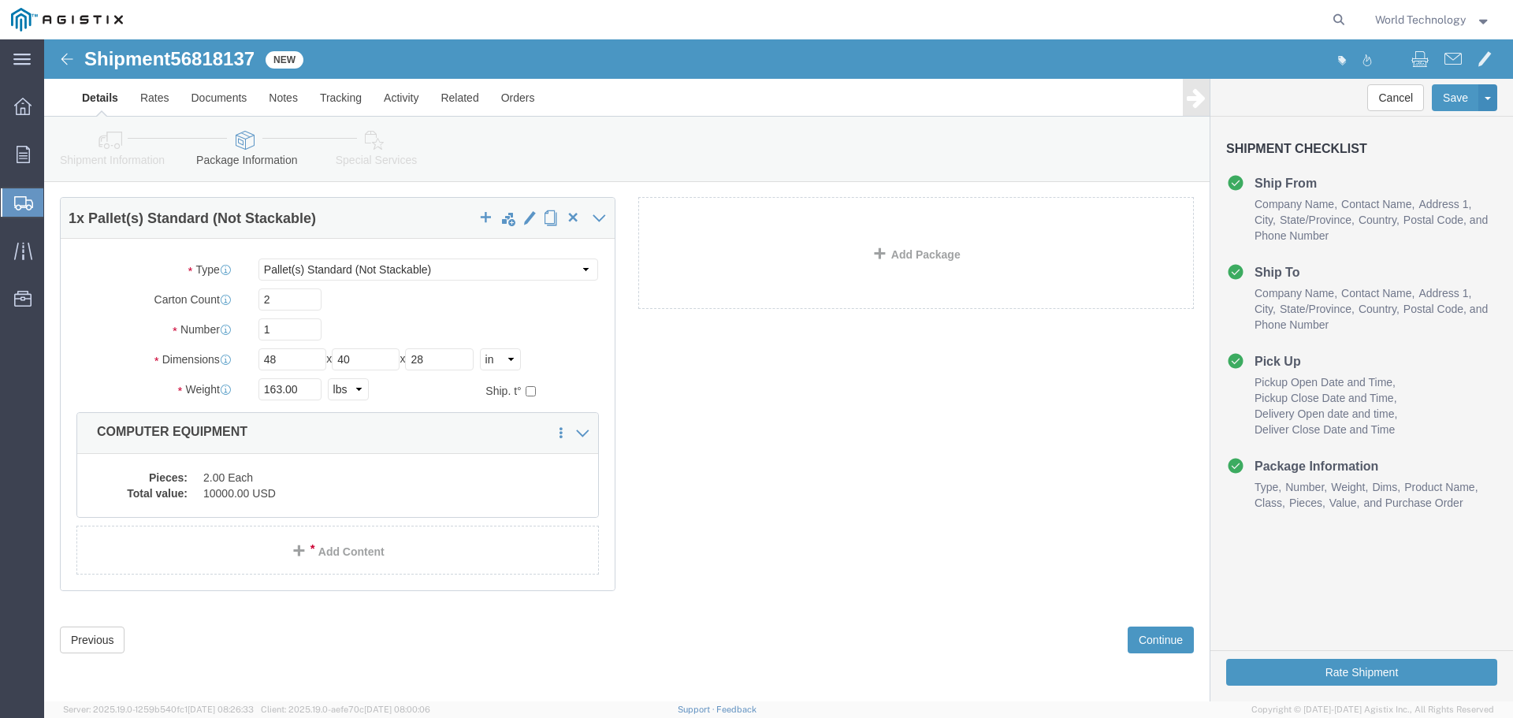
scroll to position [0, 0]
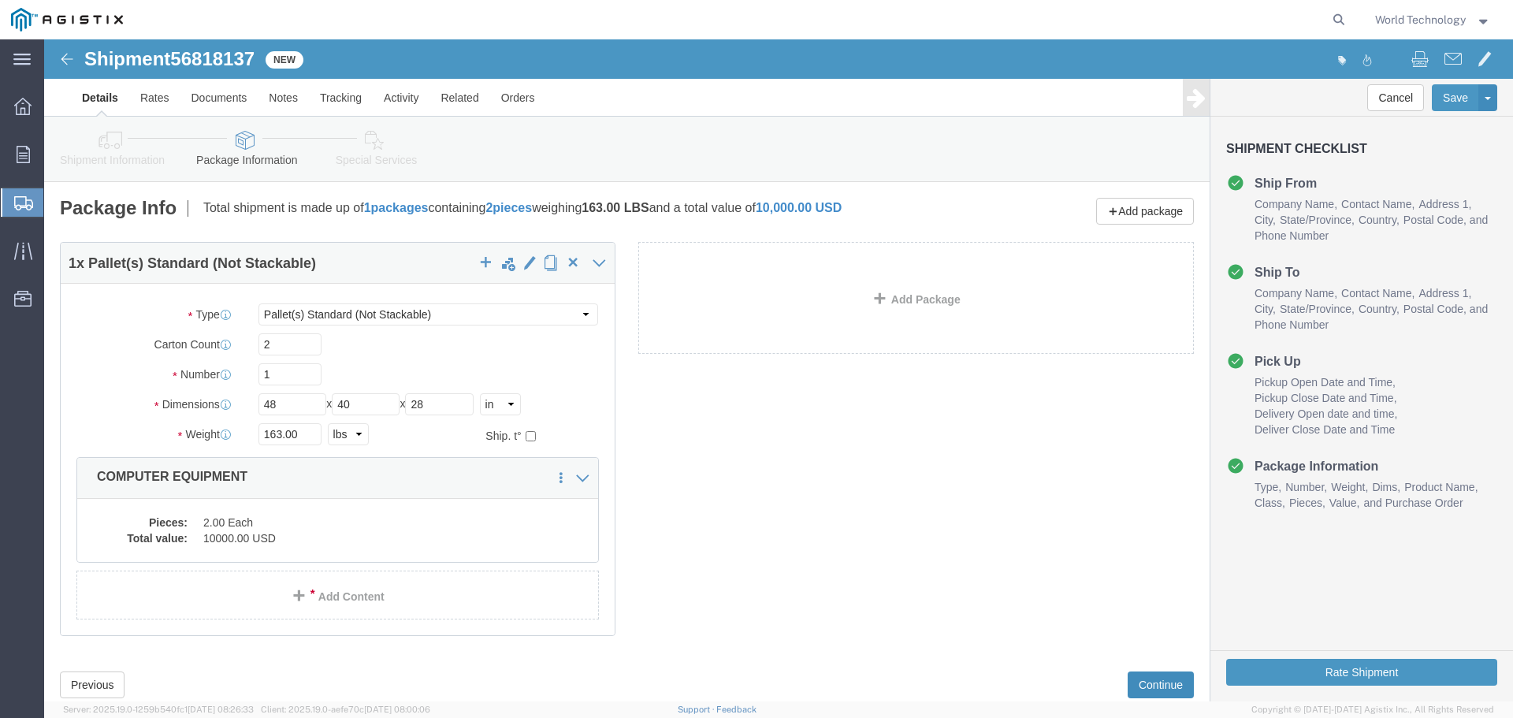
click button "Continue"
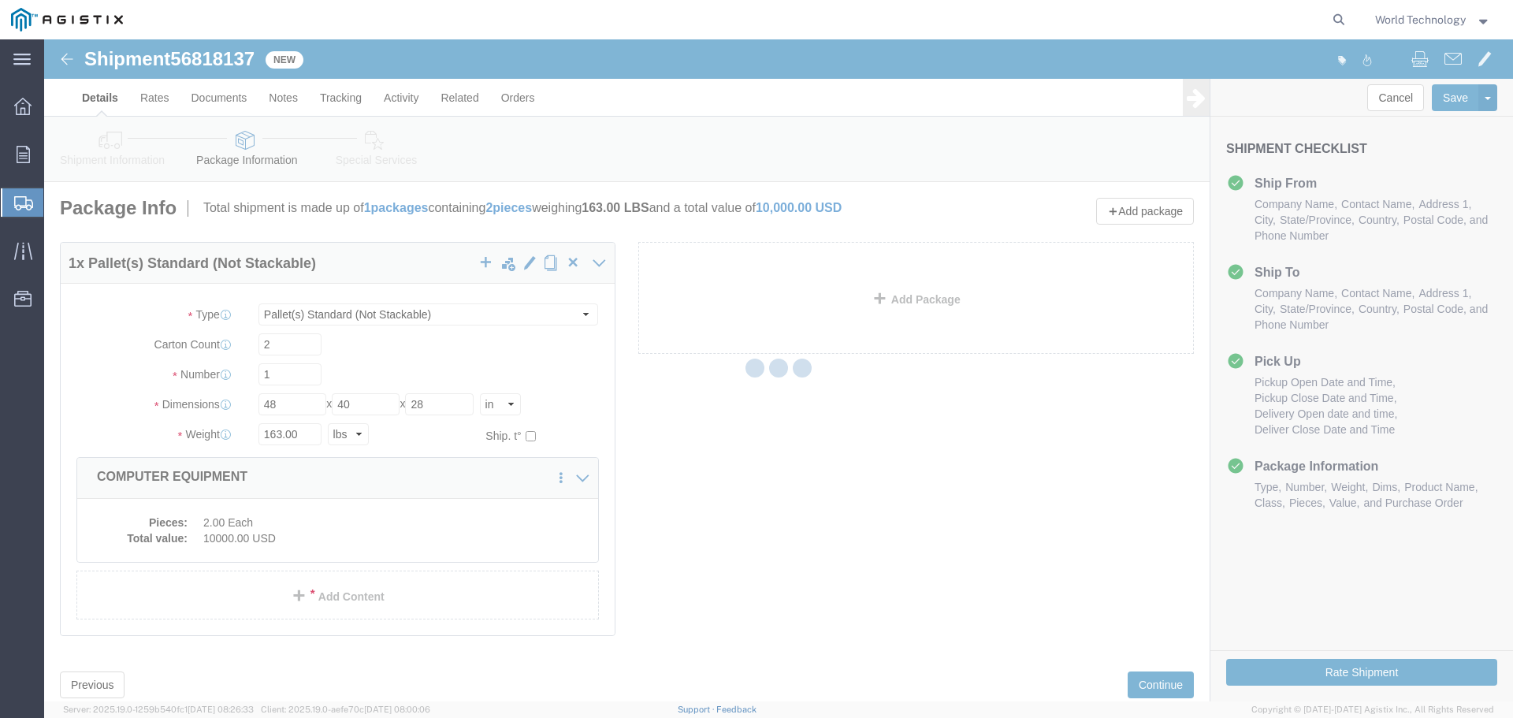
select select
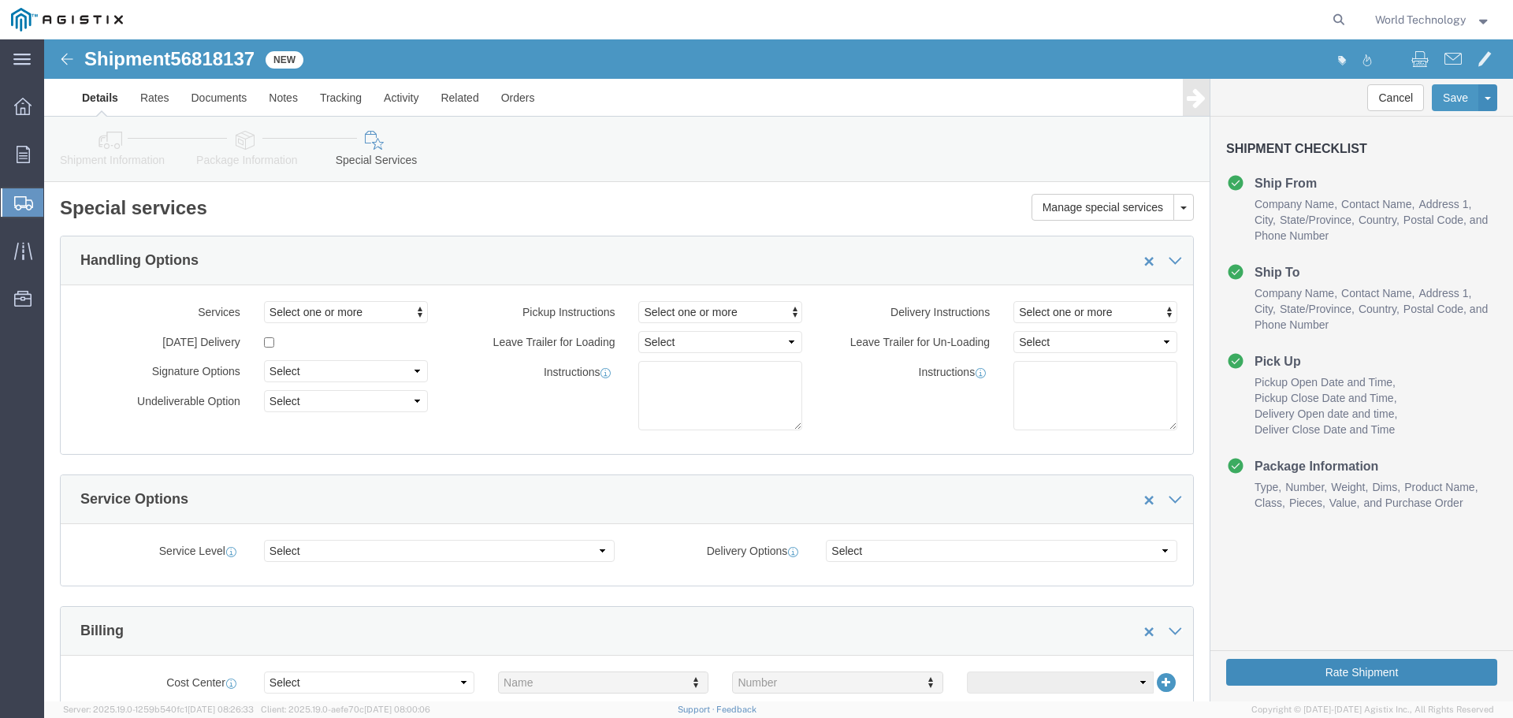
drag, startPoint x: 1321, startPoint y: 640, endPoint x: 1057, endPoint y: 357, distance: 386.8
click button "Rate Shipment"
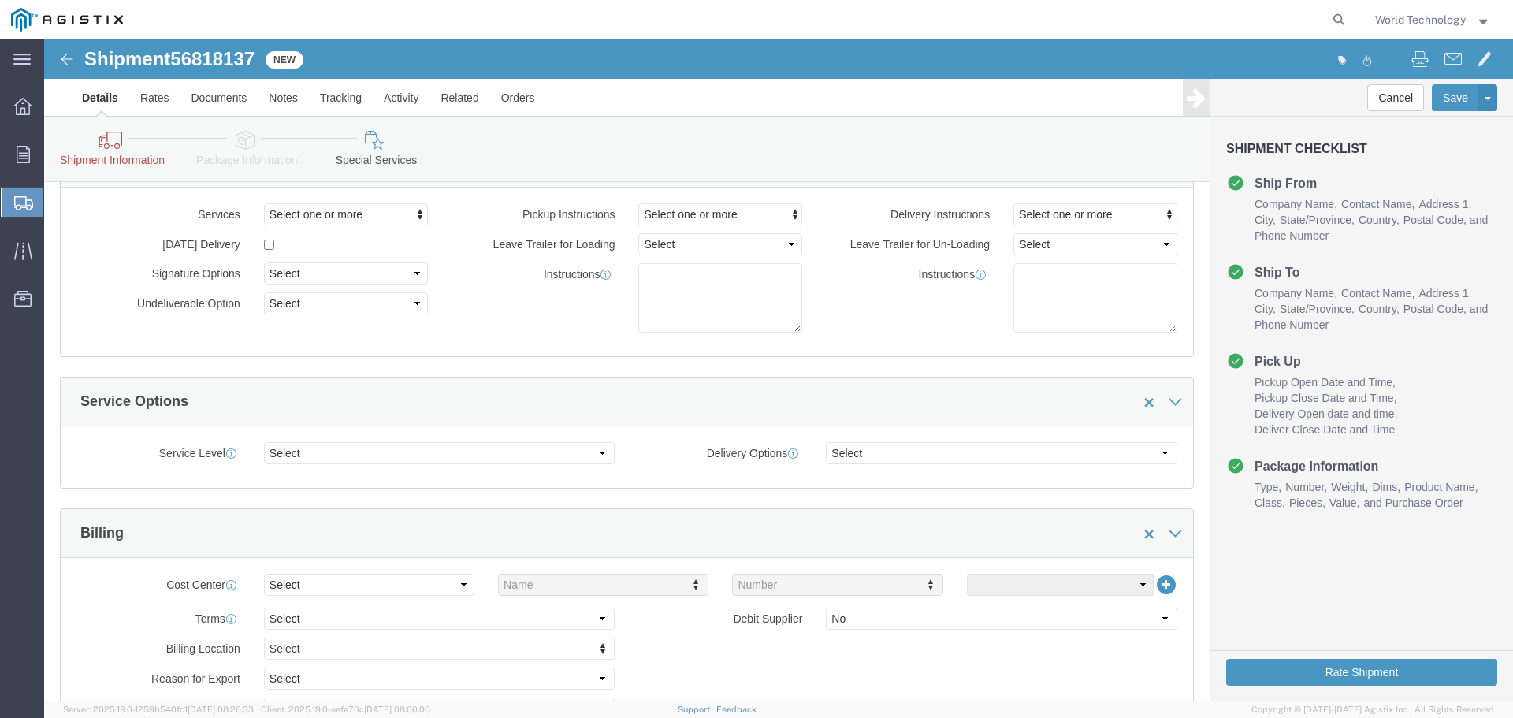
scroll to position [317, 0]
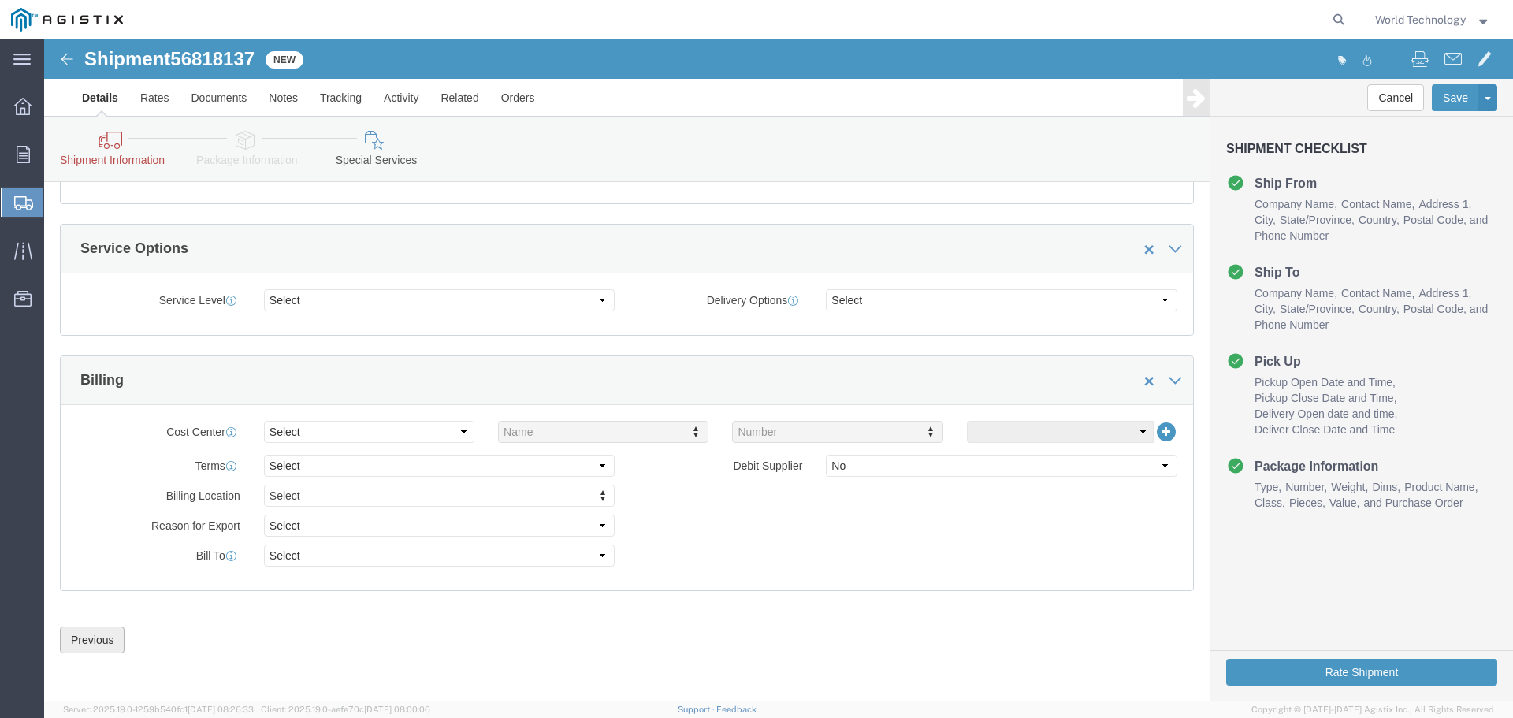
click button "Previous"
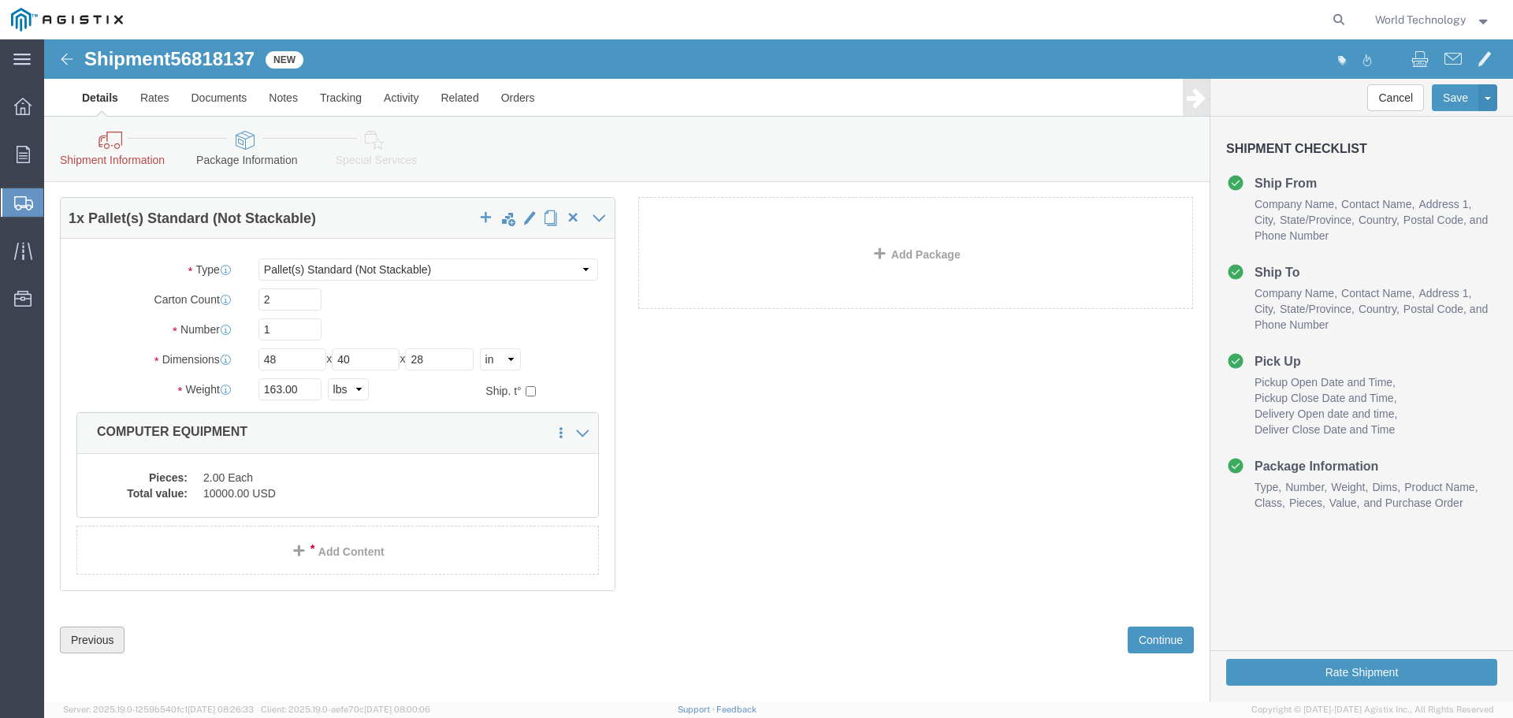
scroll to position [111, 0]
click button "Previous"
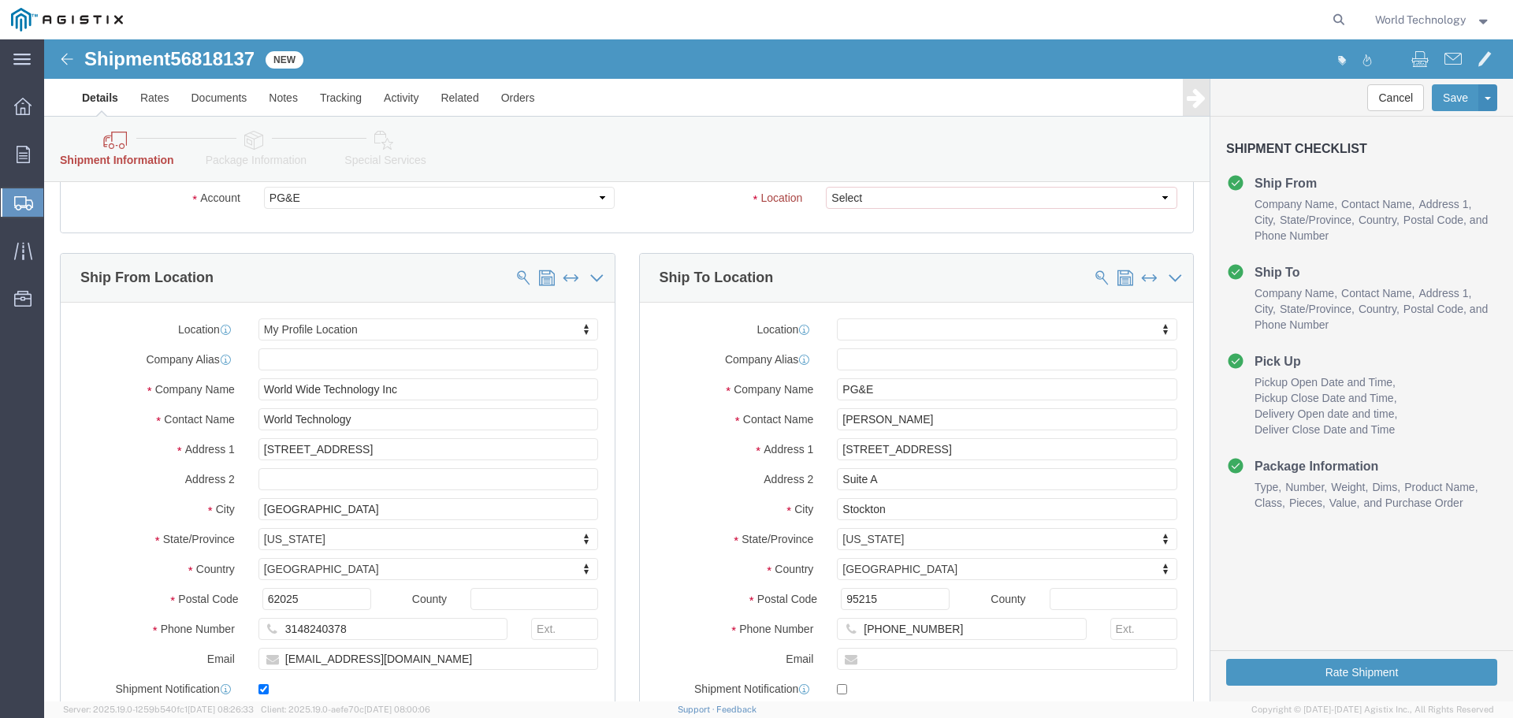
scroll to position [0, 0]
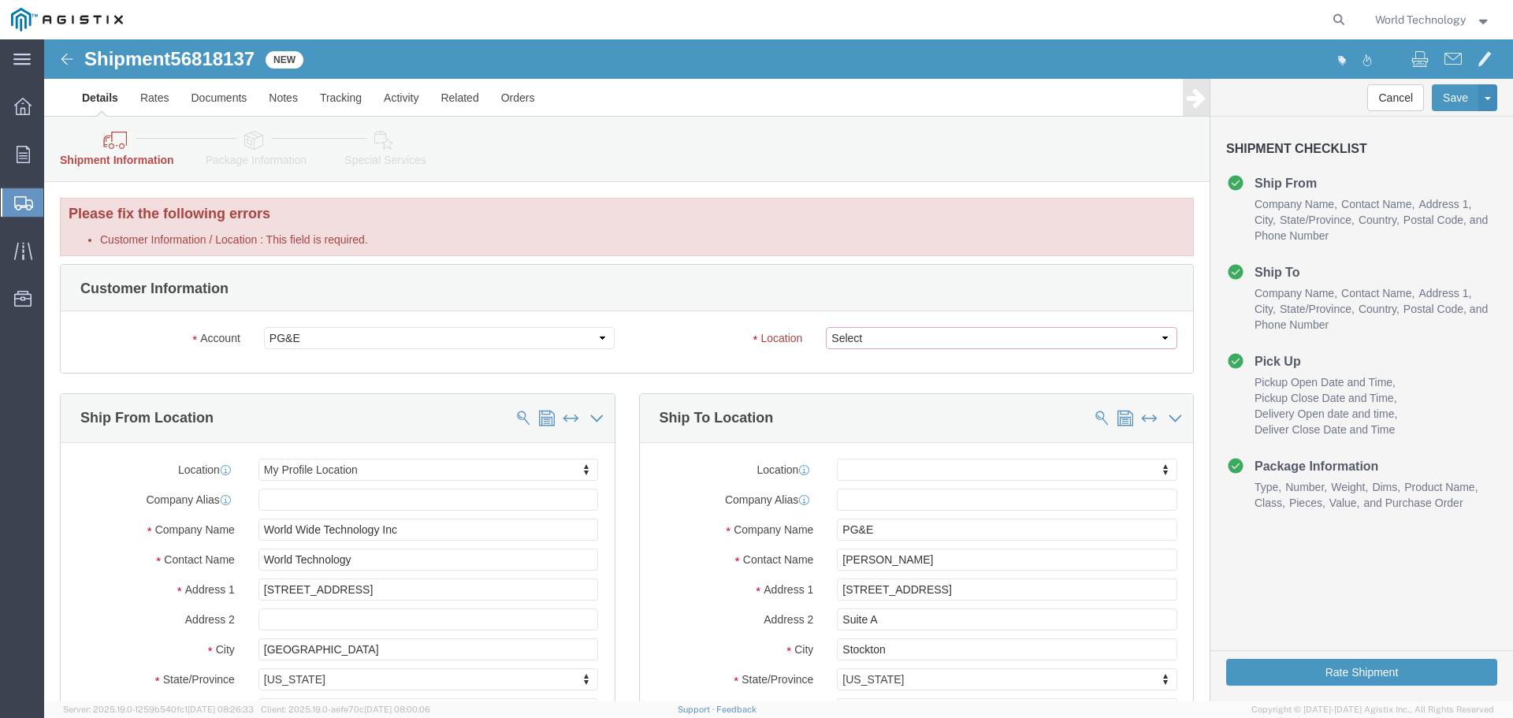
click select "Select All Others [GEOGRAPHIC_DATA] [GEOGRAPHIC_DATA] [GEOGRAPHIC_DATA] [GEOGRA…"
select select "23082"
click select "Select All Others [GEOGRAPHIC_DATA] [GEOGRAPHIC_DATA] [GEOGRAPHIC_DATA] [GEOGRA…"
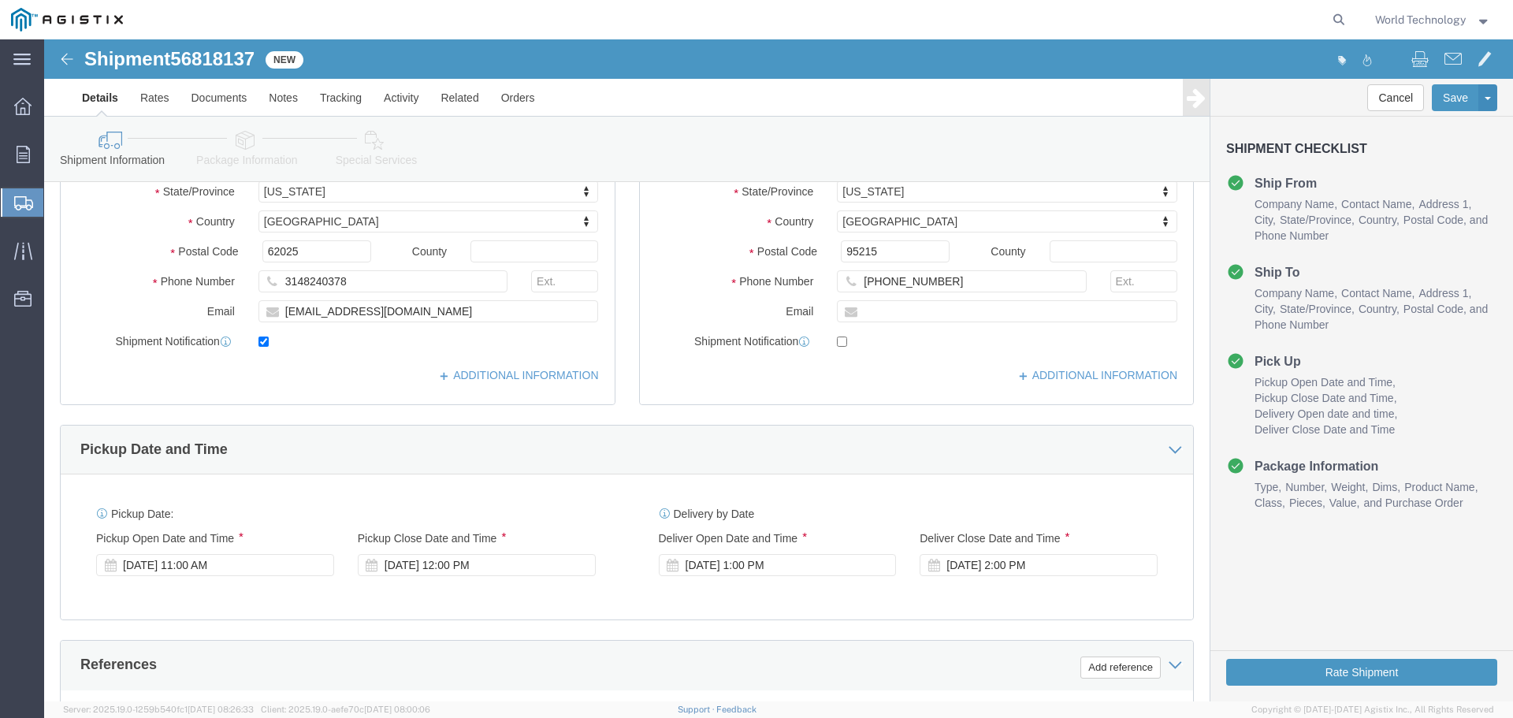
scroll to position [820, 0]
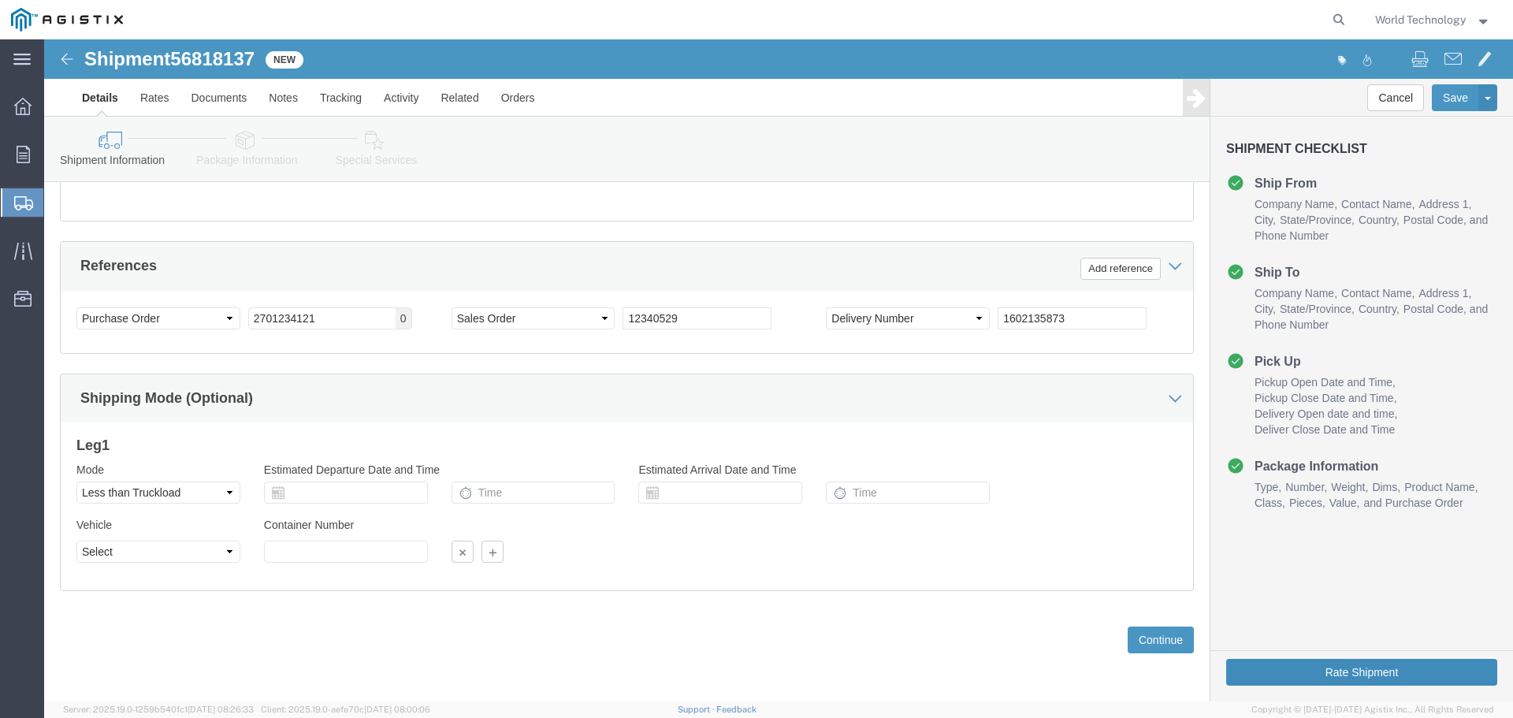
click button "Rate Shipment"
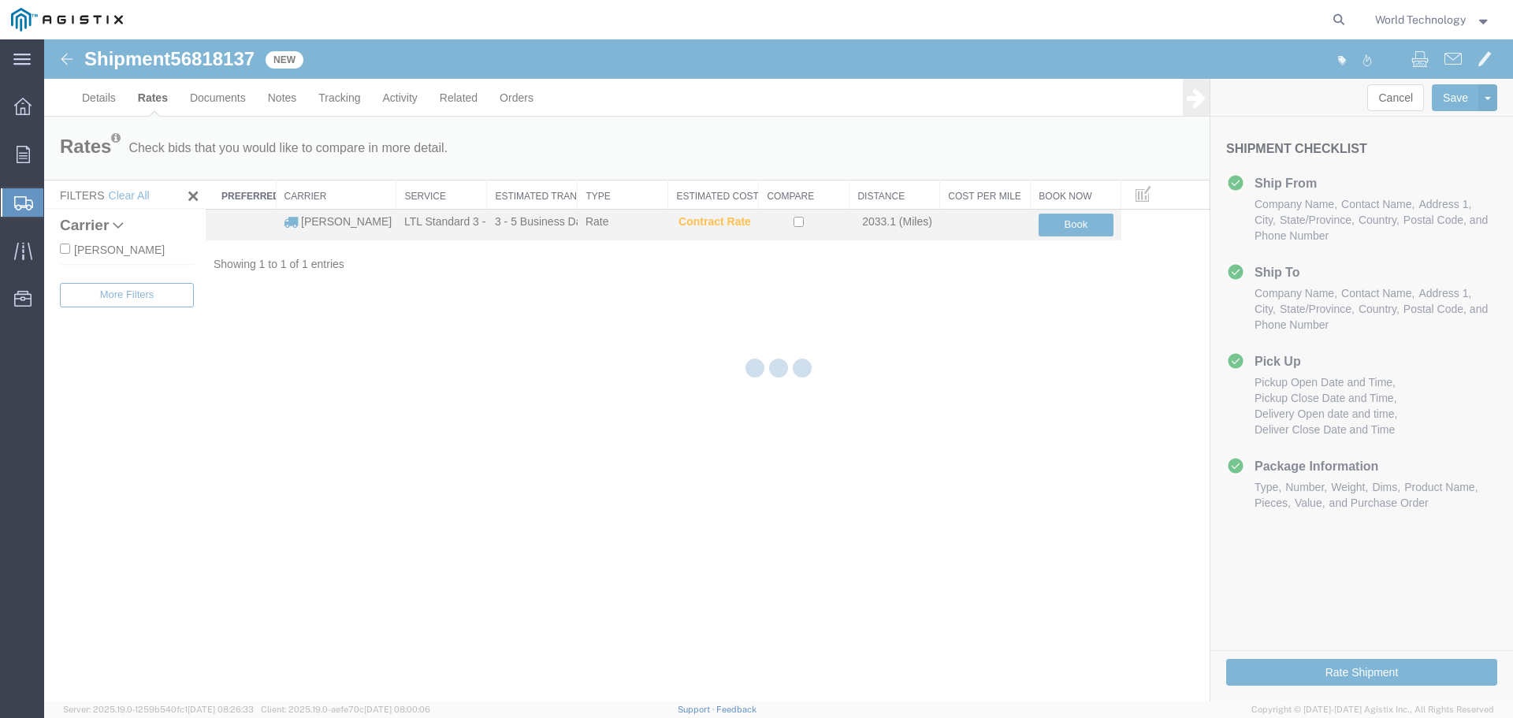
scroll to position [0, 0]
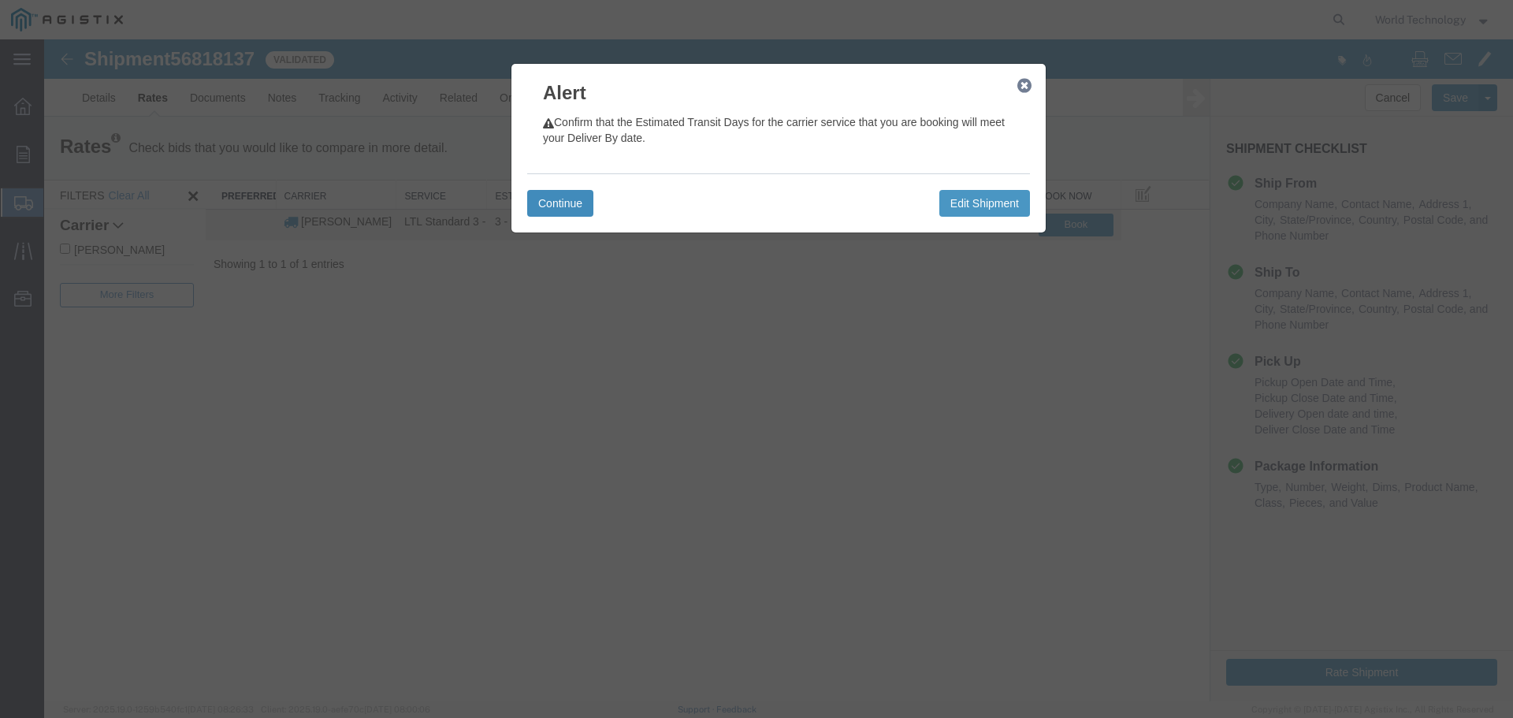
click at [585, 203] on button "Continue" at bounding box center [560, 203] width 66 height 27
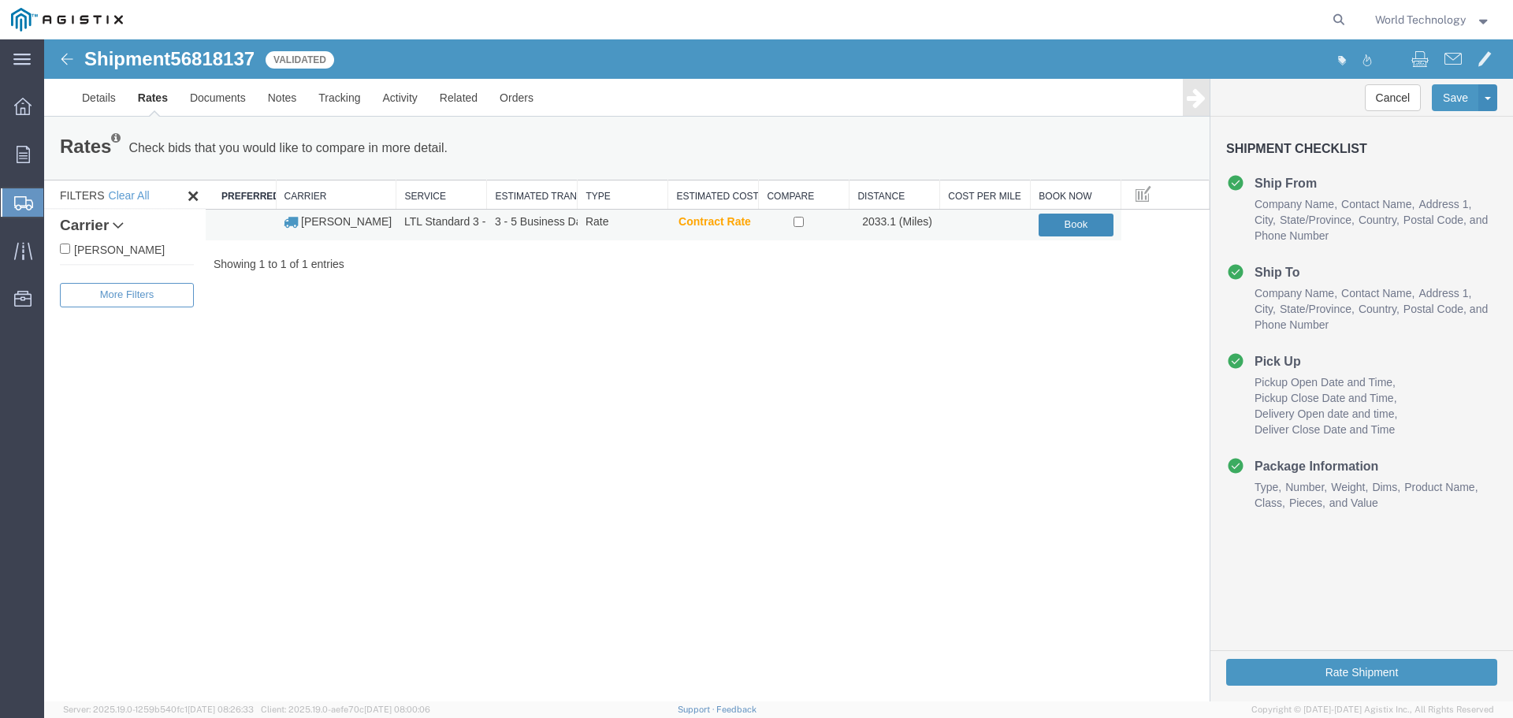
click at [1086, 224] on button "Book" at bounding box center [1075, 224] width 75 height 23
